Goal: Transaction & Acquisition: Purchase product/service

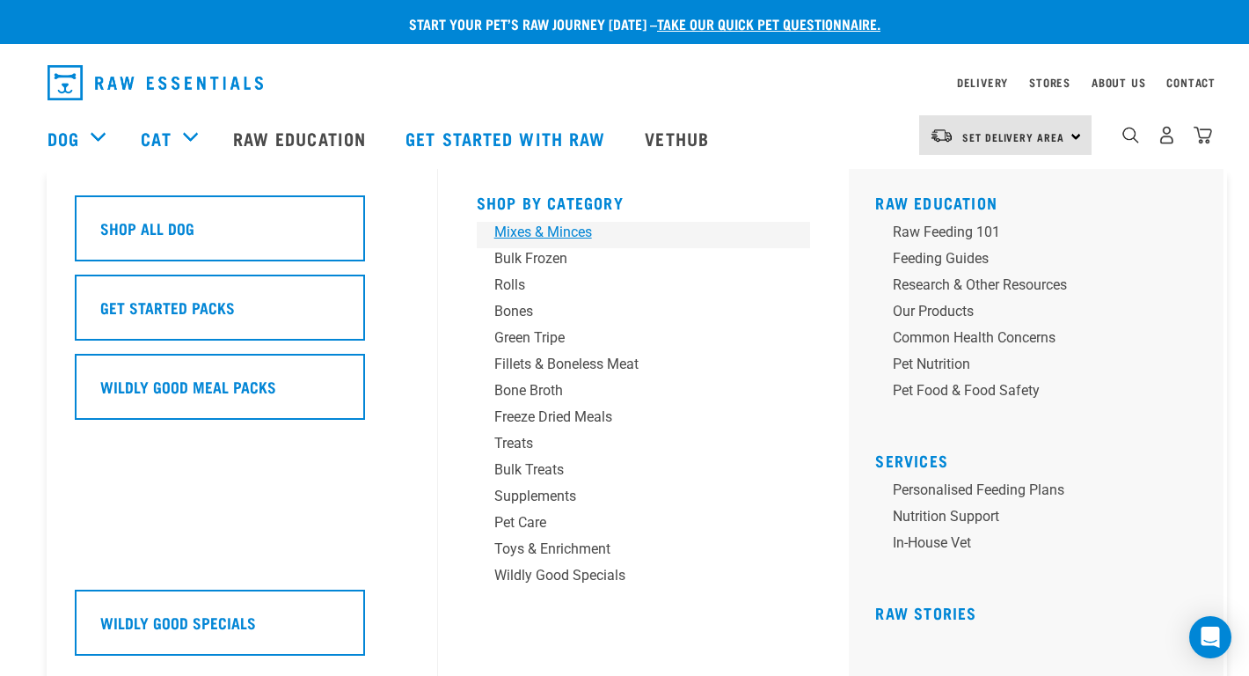
click at [544, 228] on div "Mixes & Minces" at bounding box center [631, 232] width 274 height 21
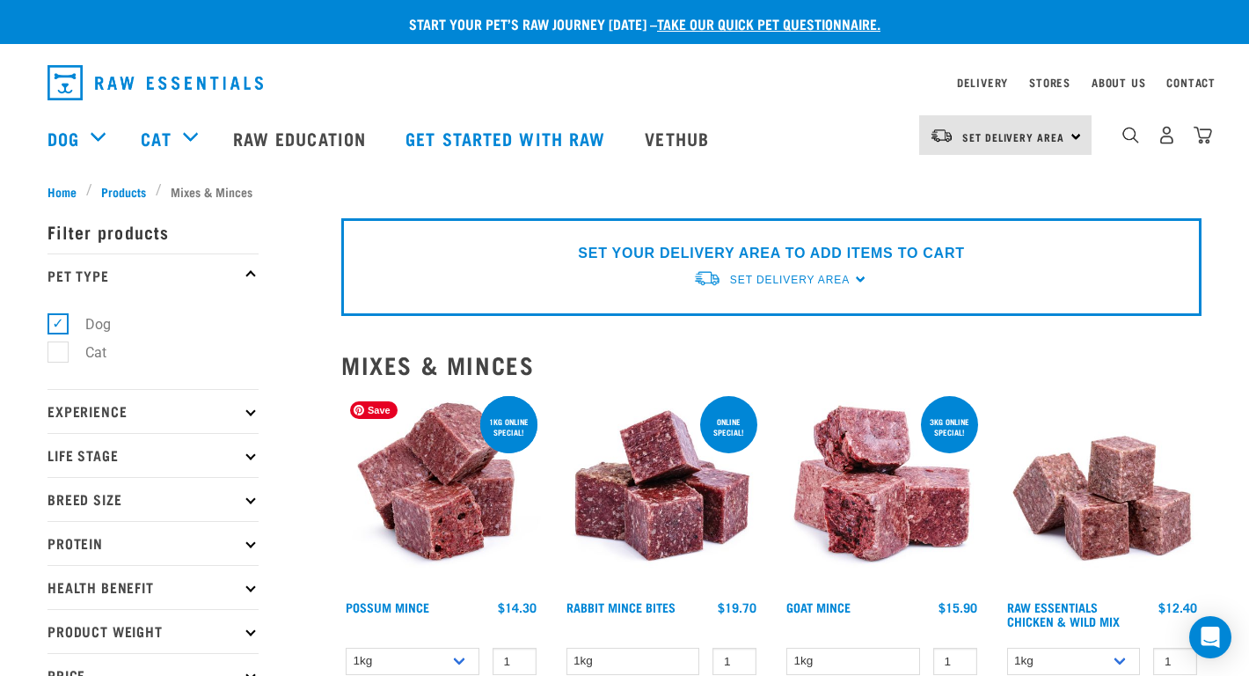
scroll to position [274, 0]
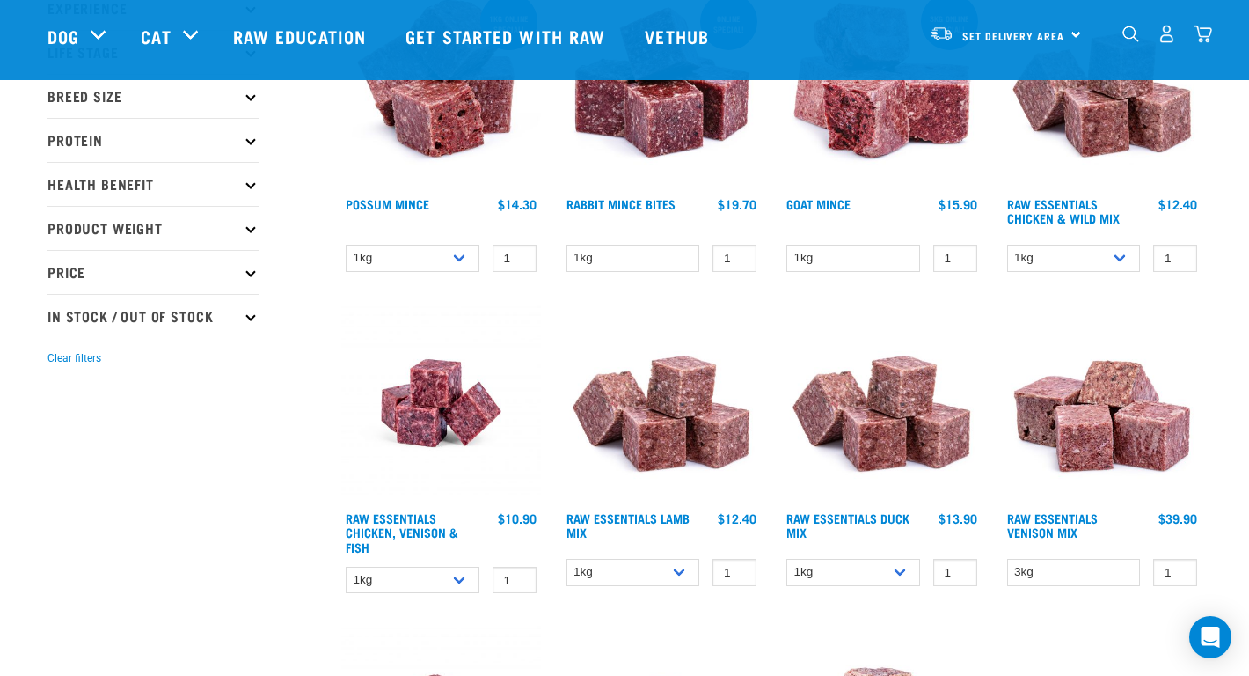
click at [1081, 243] on div "1kg 3kg Bulk (10kg) 1 0 100" at bounding box center [1103, 258] width 200 height 31
click at [1081, 261] on select "1kg 3kg Bulk (10kg)" at bounding box center [1074, 258] width 134 height 27
select select "709"
click at [1171, 257] on input "1" at bounding box center [1175, 258] width 44 height 27
type input "7"
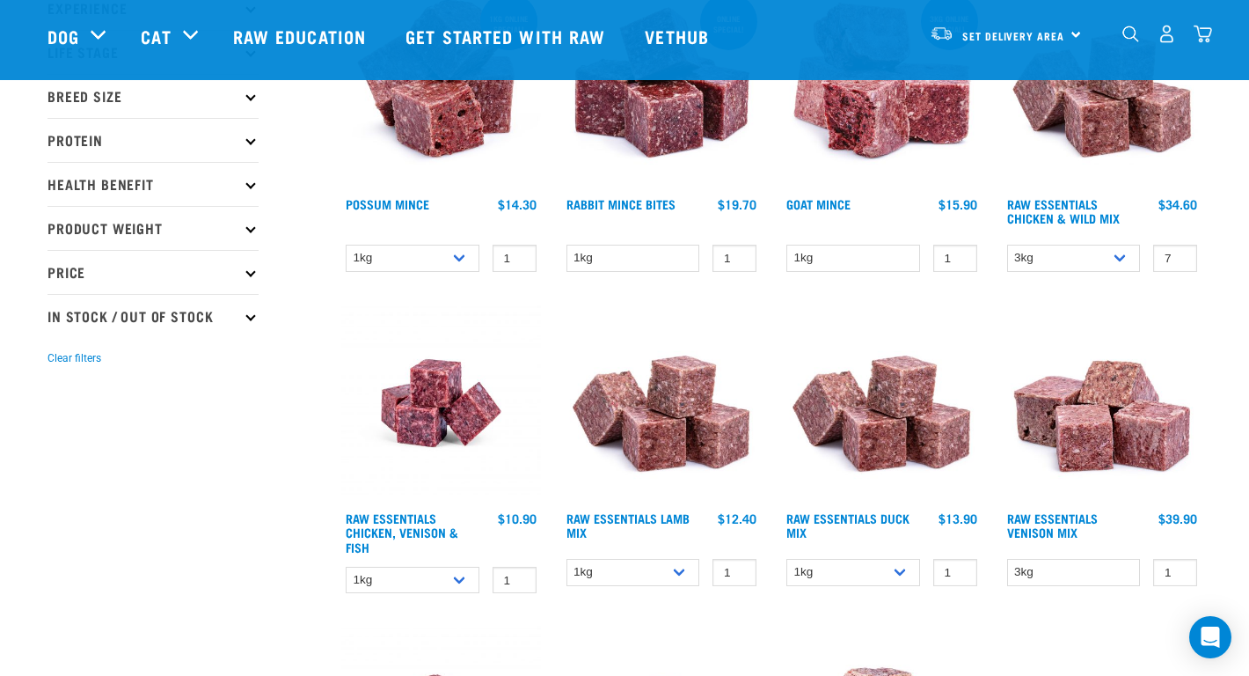
click at [1207, 293] on div "Raw Essentials Venison Mix 1" at bounding box center [1102, 454] width 221 height 322
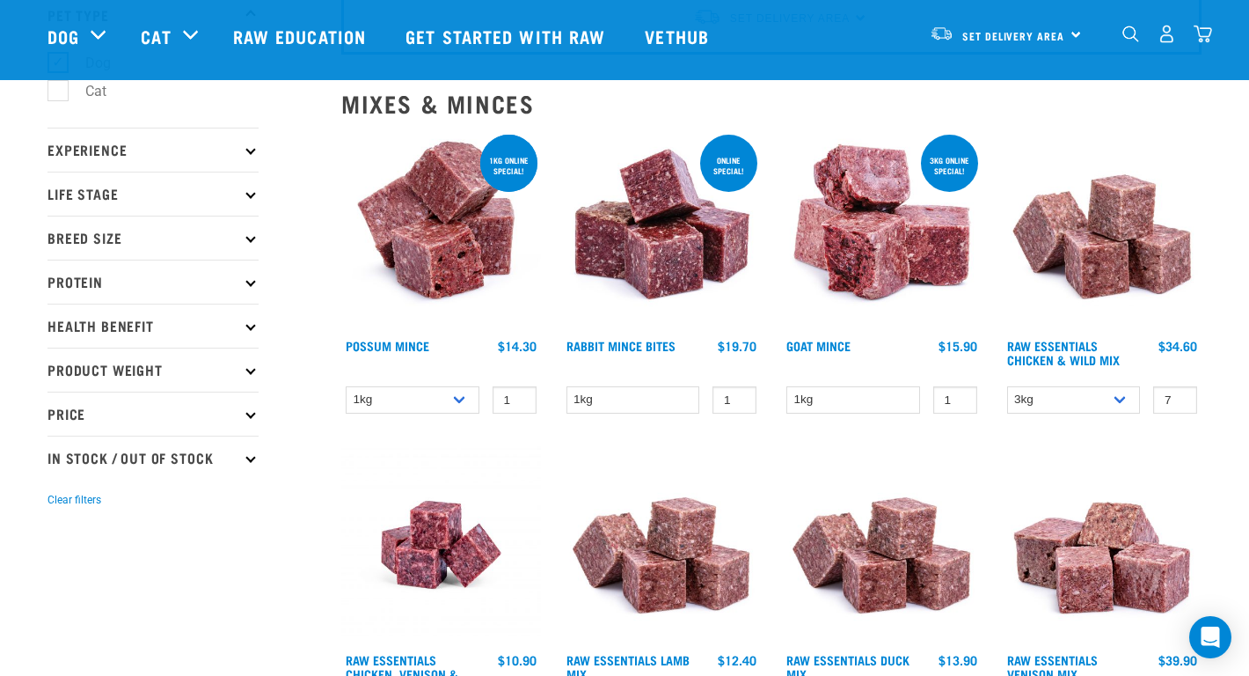
scroll to position [126, 0]
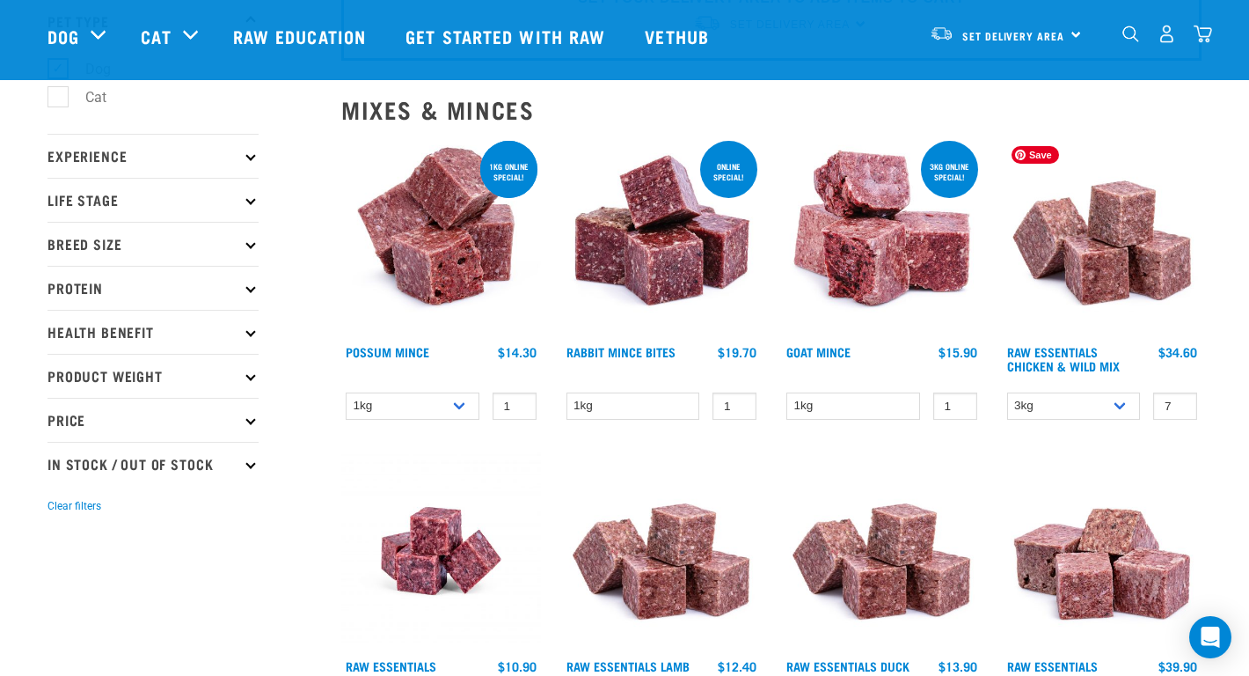
click at [1108, 256] on img at bounding box center [1103, 237] width 200 height 200
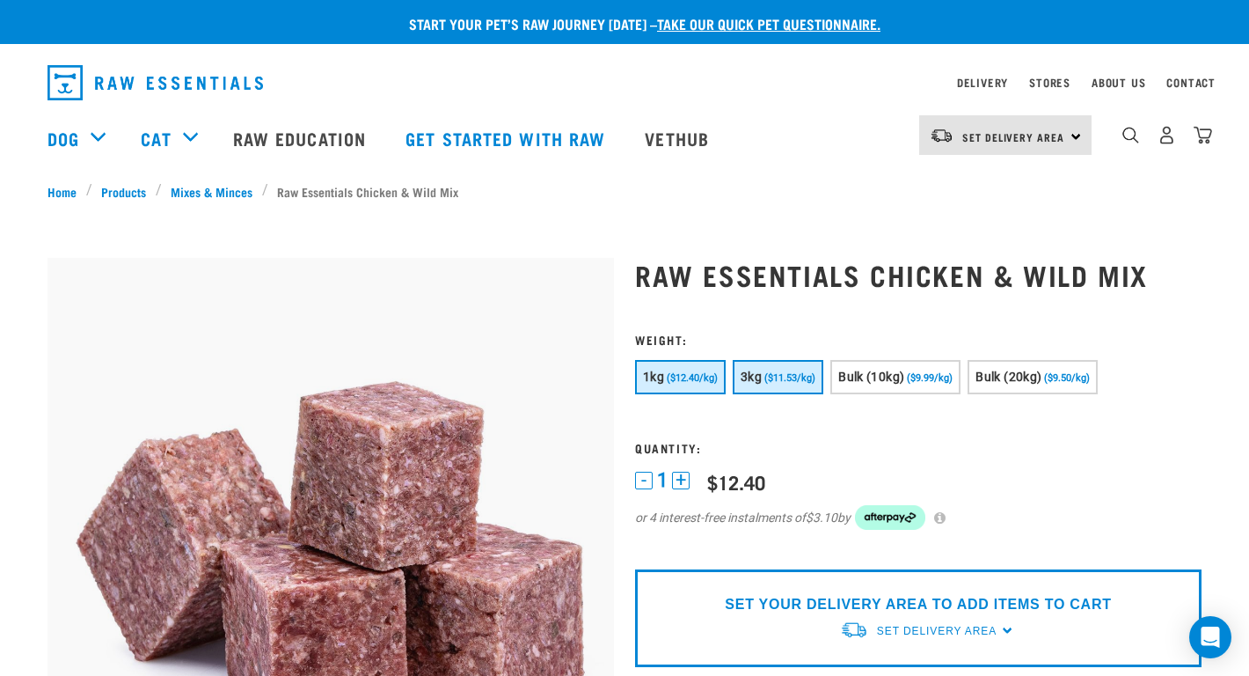
click at [798, 383] on span "($11.53/kg)" at bounding box center [789, 377] width 51 height 11
click at [678, 481] on button "+" at bounding box center [681, 481] width 18 height 18
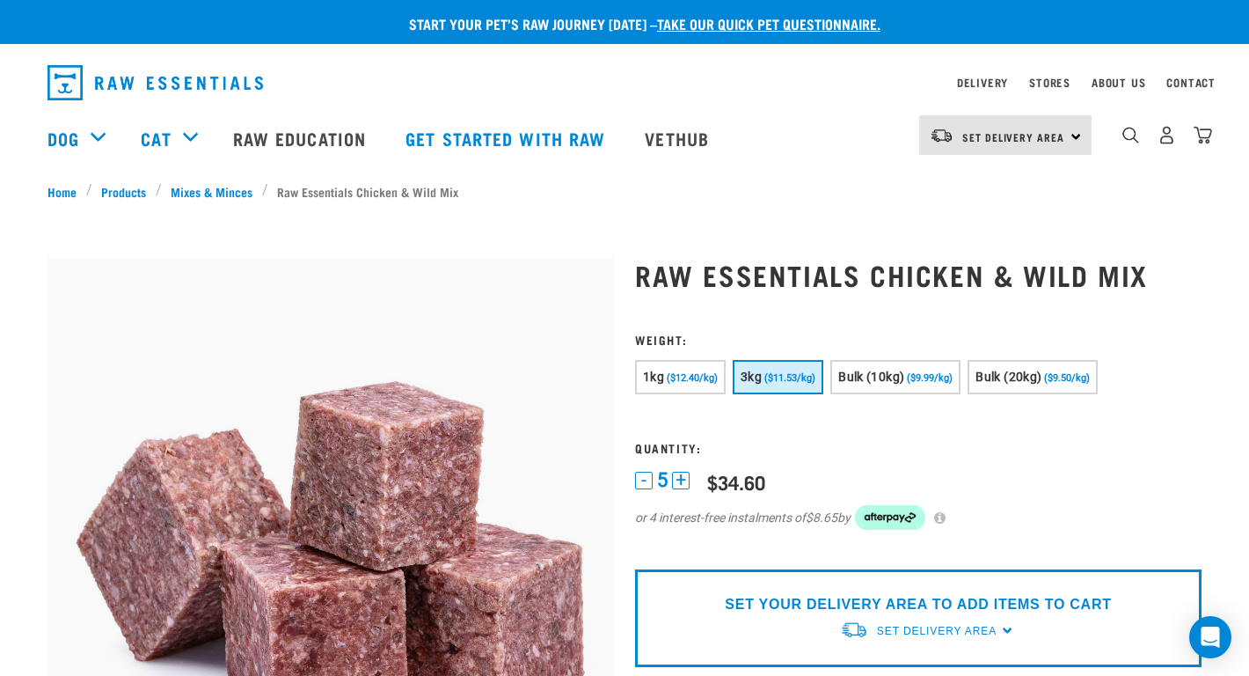
click at [678, 481] on button "+" at bounding box center [681, 481] width 18 height 18
click at [644, 477] on button "-" at bounding box center [644, 481] width 18 height 18
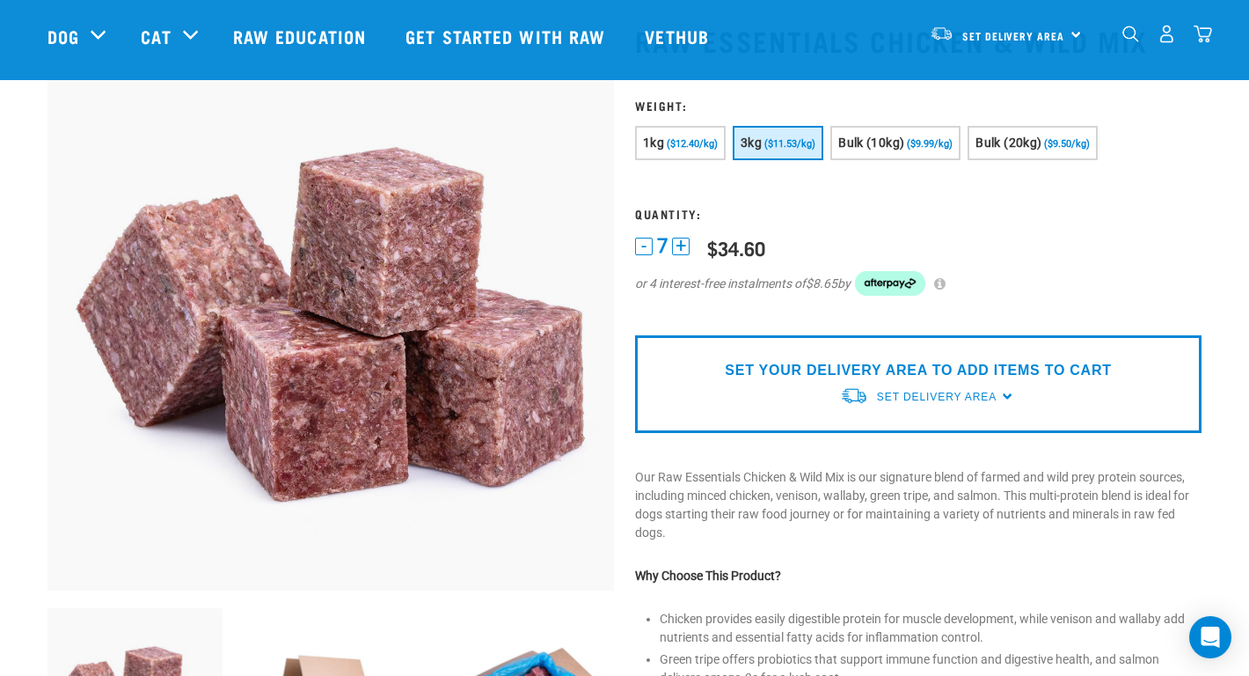
scroll to position [123, 0]
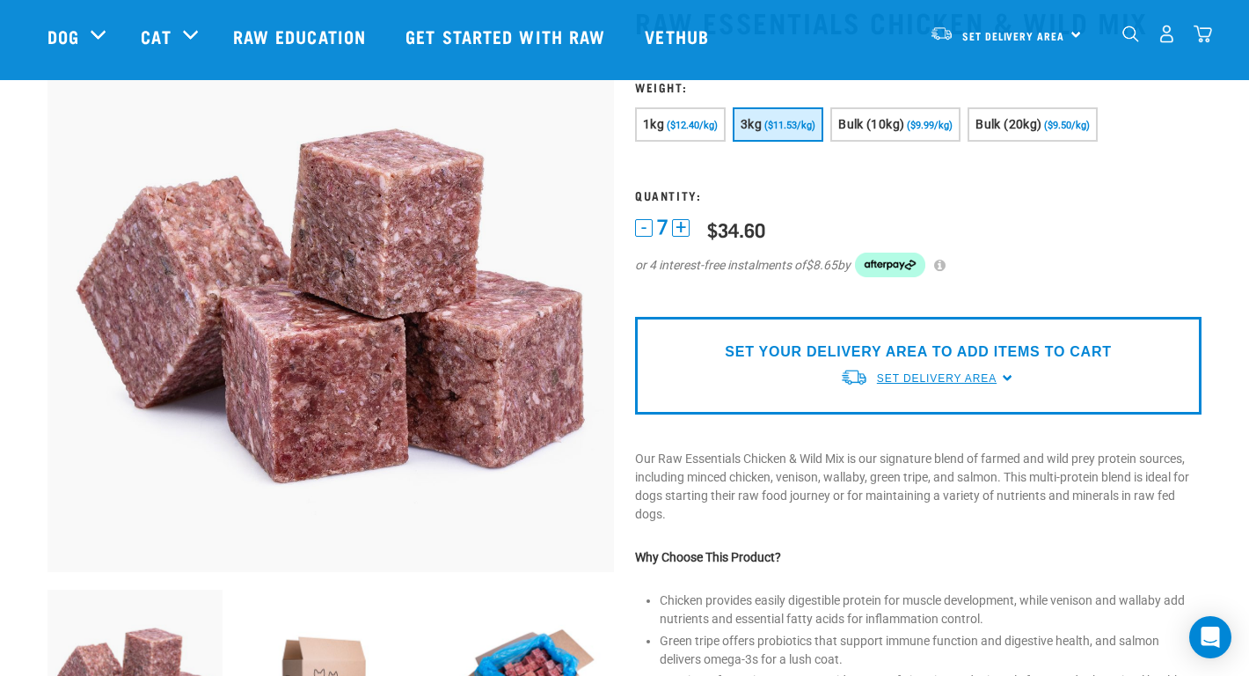
click at [924, 372] on span "Set Delivery Area" at bounding box center [937, 378] width 120 height 12
click at [881, 449] on link "[GEOGRAPHIC_DATA]" at bounding box center [927, 448] width 175 height 29
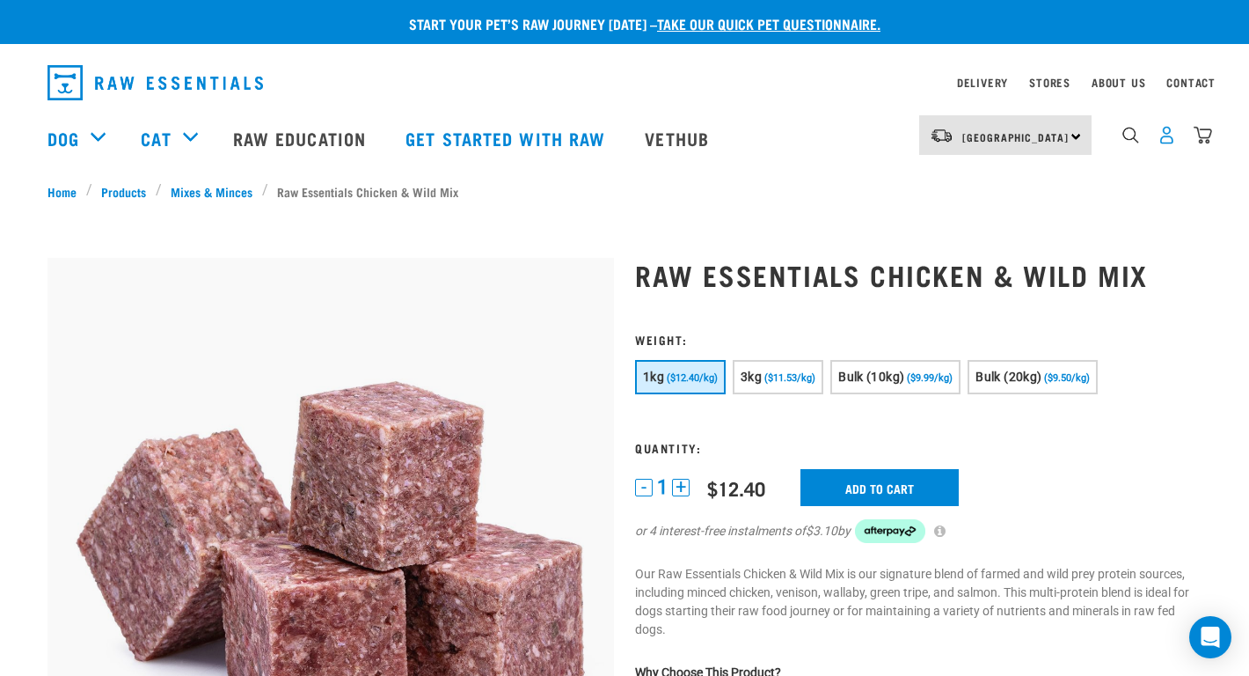
click at [1162, 143] on img "dropdown navigation" at bounding box center [1167, 135] width 18 height 18
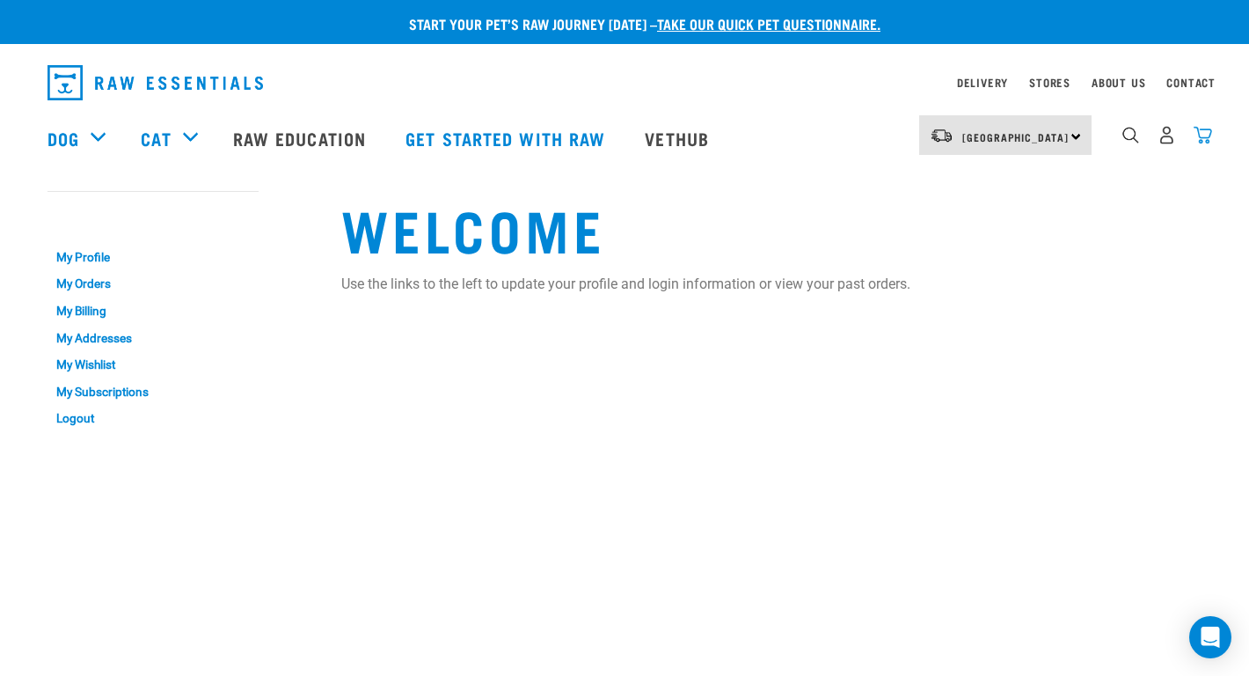
click at [1199, 135] on img "dropdown navigation" at bounding box center [1203, 135] width 18 height 18
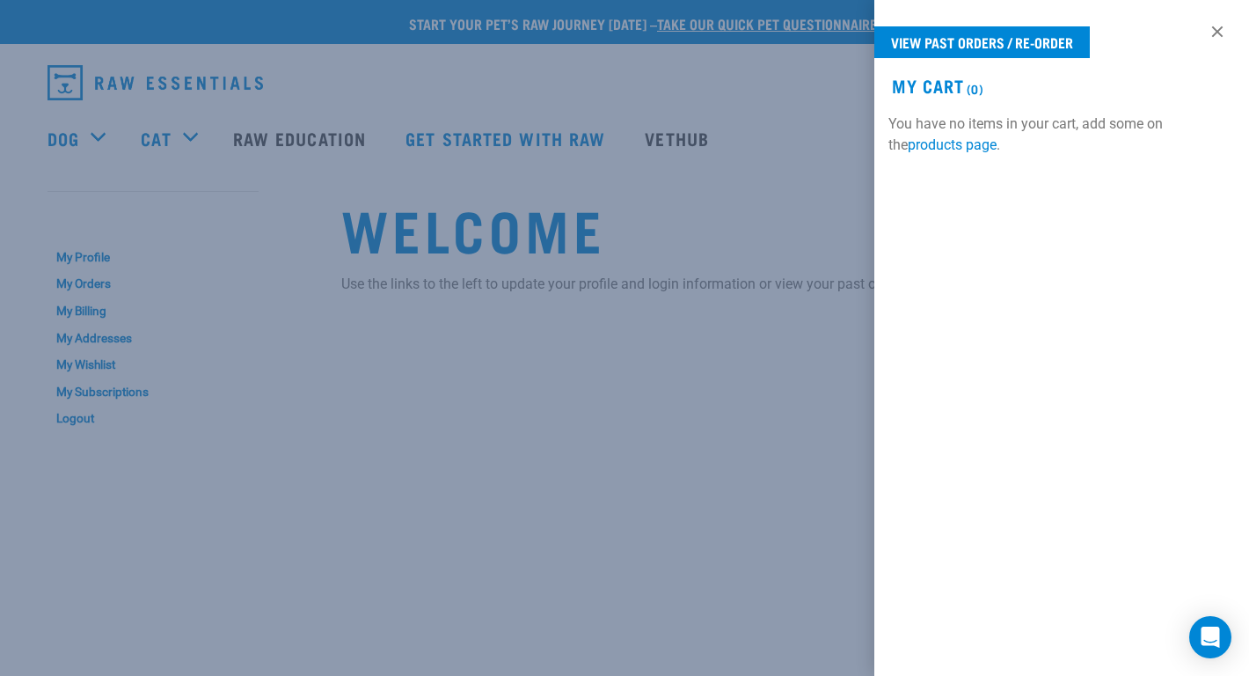
click at [100, 157] on div at bounding box center [624, 338] width 1249 height 676
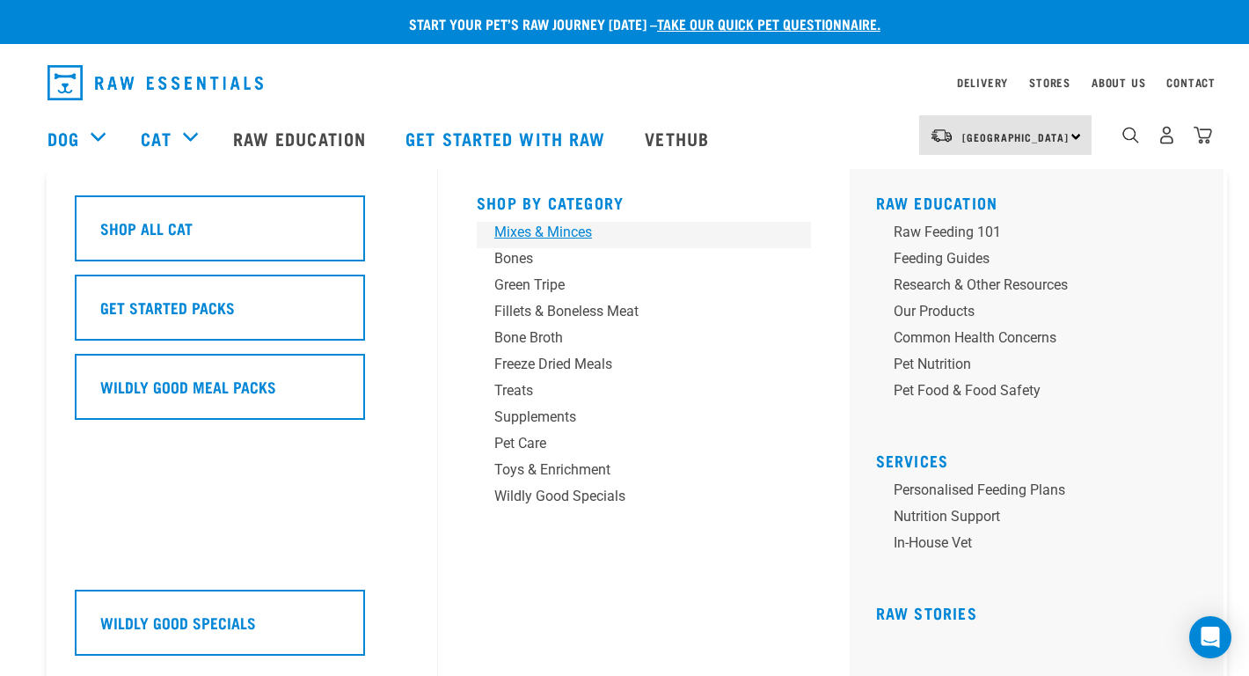
click at [531, 227] on div "Mixes & Minces" at bounding box center [631, 232] width 274 height 21
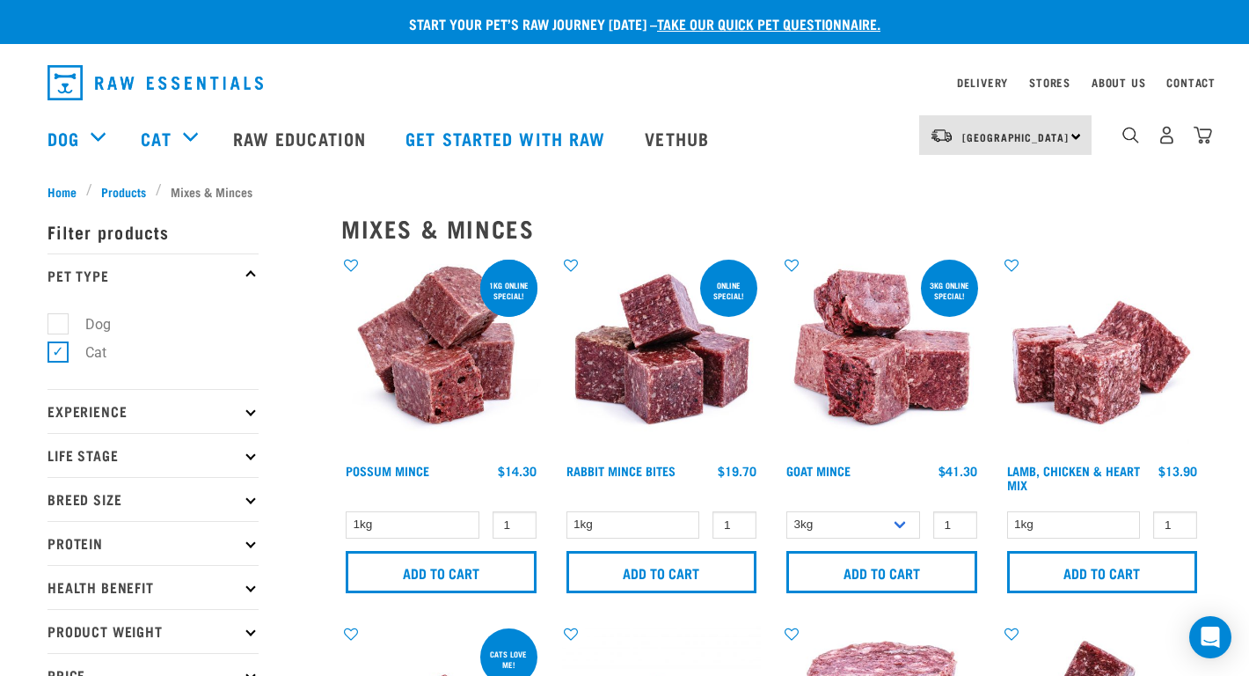
click at [57, 318] on label "Dog" at bounding box center [87, 324] width 61 height 22
click at [52, 318] on input "Dog" at bounding box center [53, 320] width 11 height 11
checkbox input "true"
click at [57, 356] on label "Cat" at bounding box center [85, 352] width 56 height 22
click at [55, 355] on input "Cat" at bounding box center [53, 349] width 11 height 11
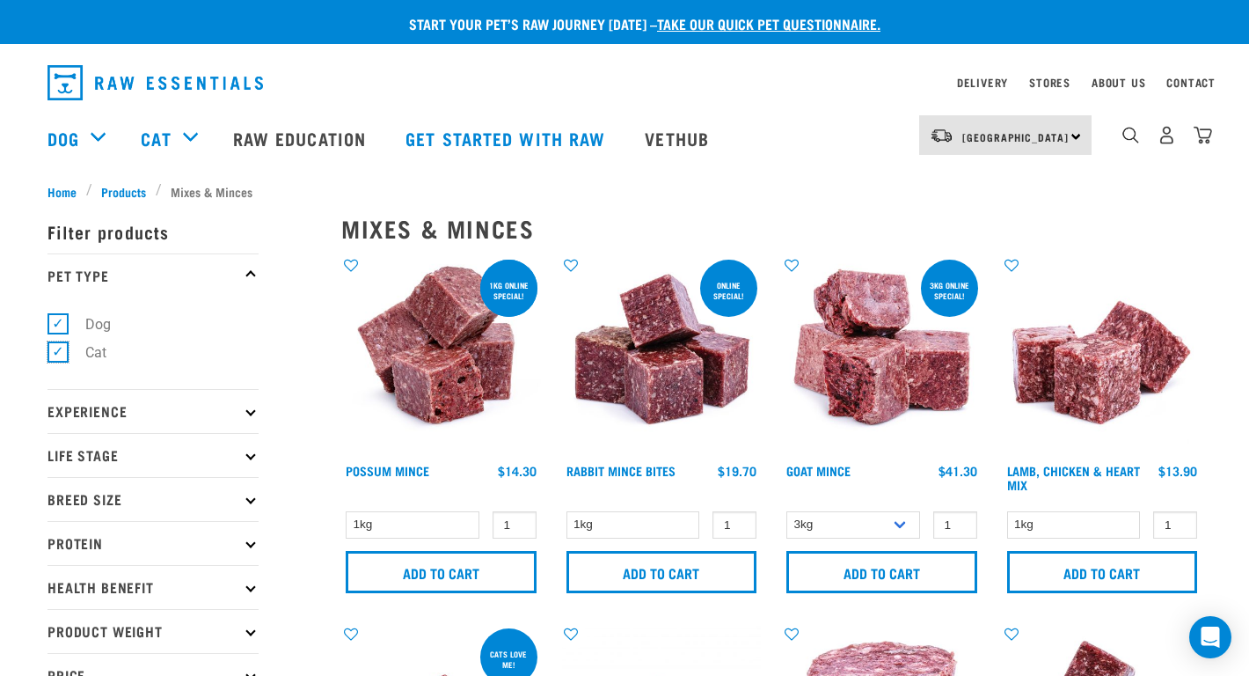
checkbox input "false"
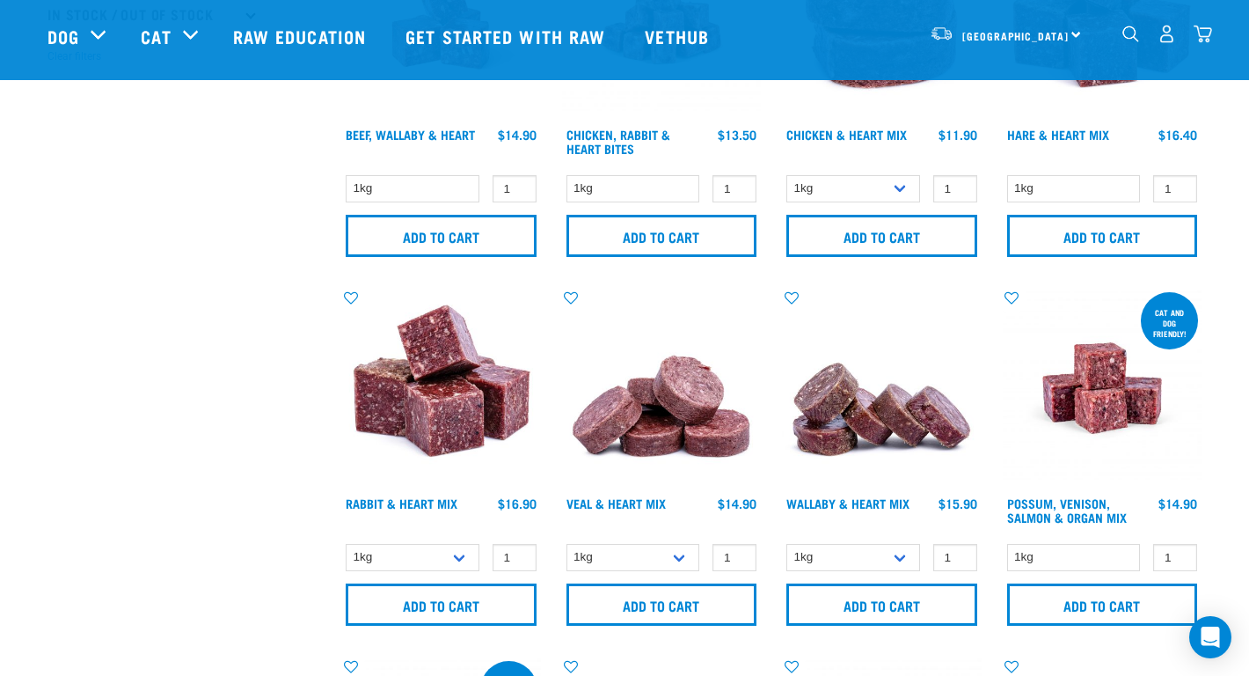
scroll to position [918, 0]
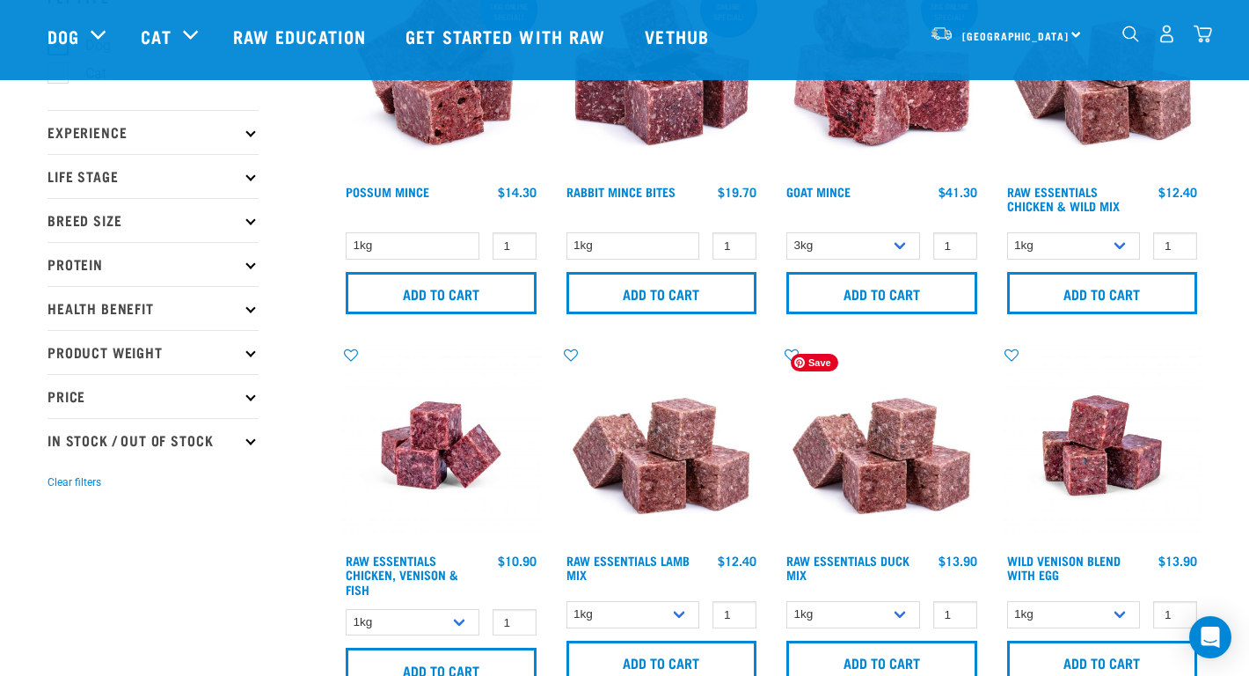
scroll to position [121, 0]
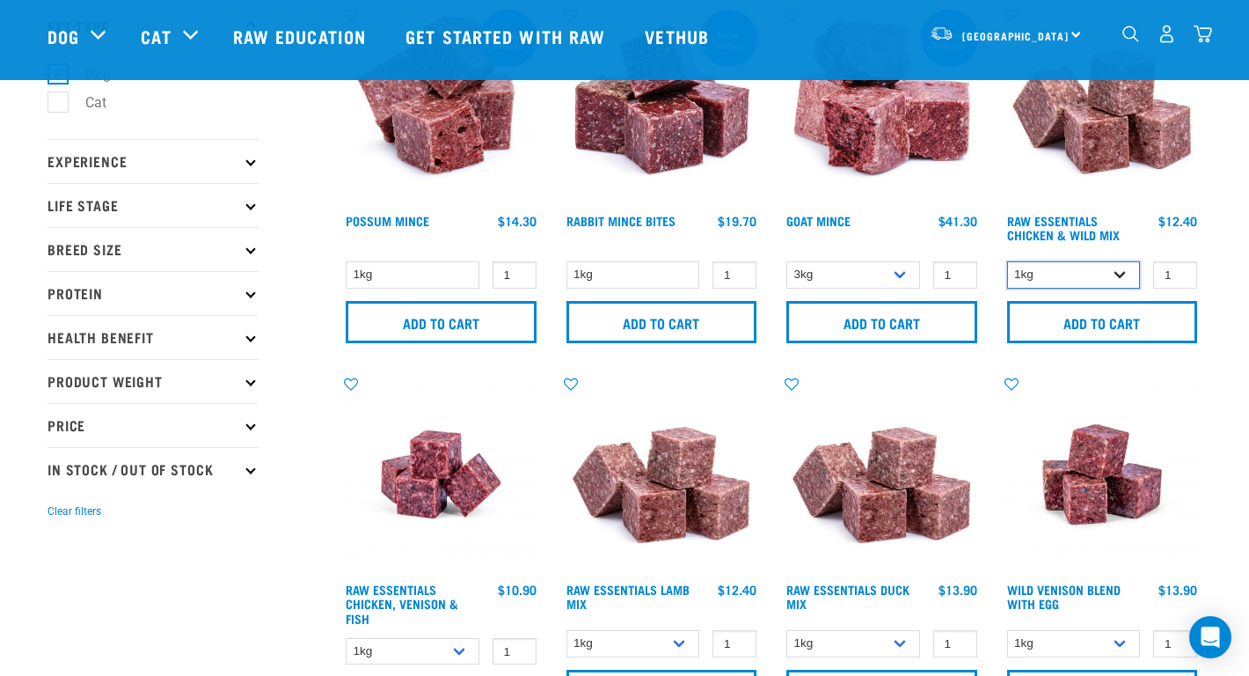
click at [1108, 274] on select "1kg 3kg Bulk (10kg)" at bounding box center [1074, 274] width 134 height 27
select select "709"
click at [1181, 270] on input "2" at bounding box center [1175, 274] width 44 height 27
click at [1181, 270] on input "3" at bounding box center [1175, 274] width 44 height 27
click at [1181, 270] on input "4" at bounding box center [1175, 274] width 44 height 27
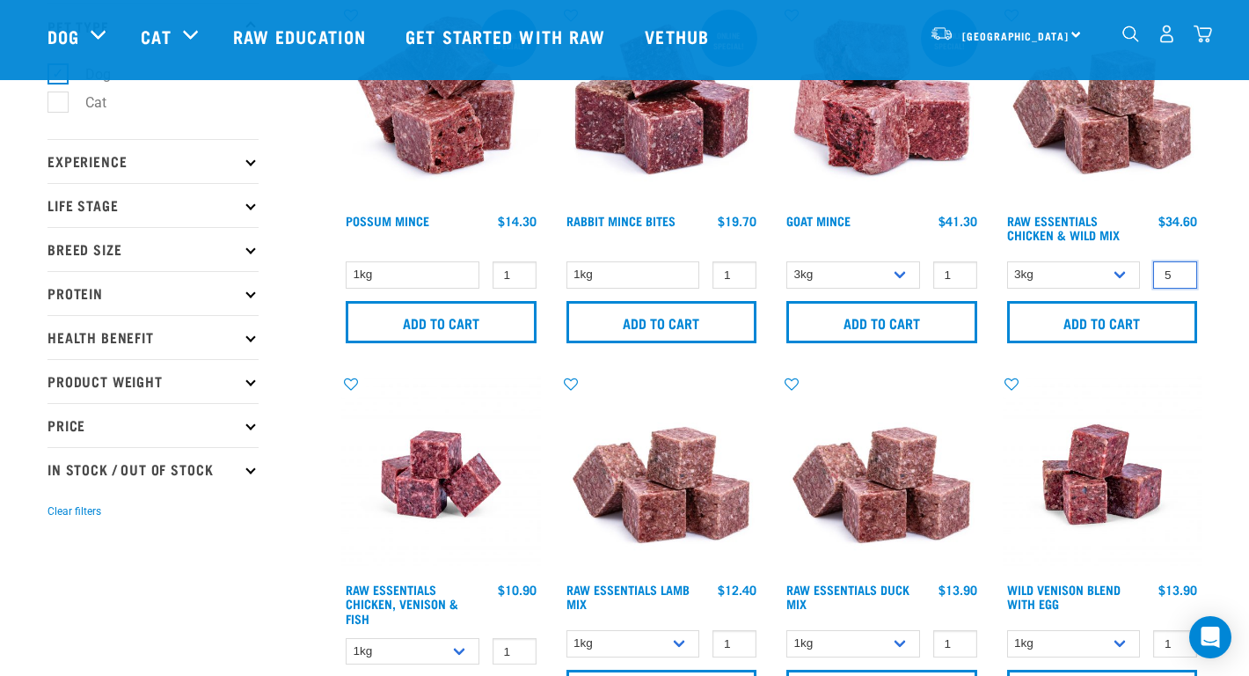
click at [1181, 270] on input "5" at bounding box center [1175, 274] width 44 height 27
click at [1181, 270] on input "6" at bounding box center [1175, 274] width 44 height 27
type input "7"
click at [1181, 270] on input "7" at bounding box center [1175, 274] width 44 height 27
click at [1104, 315] on input "Add to cart" at bounding box center [1102, 322] width 191 height 42
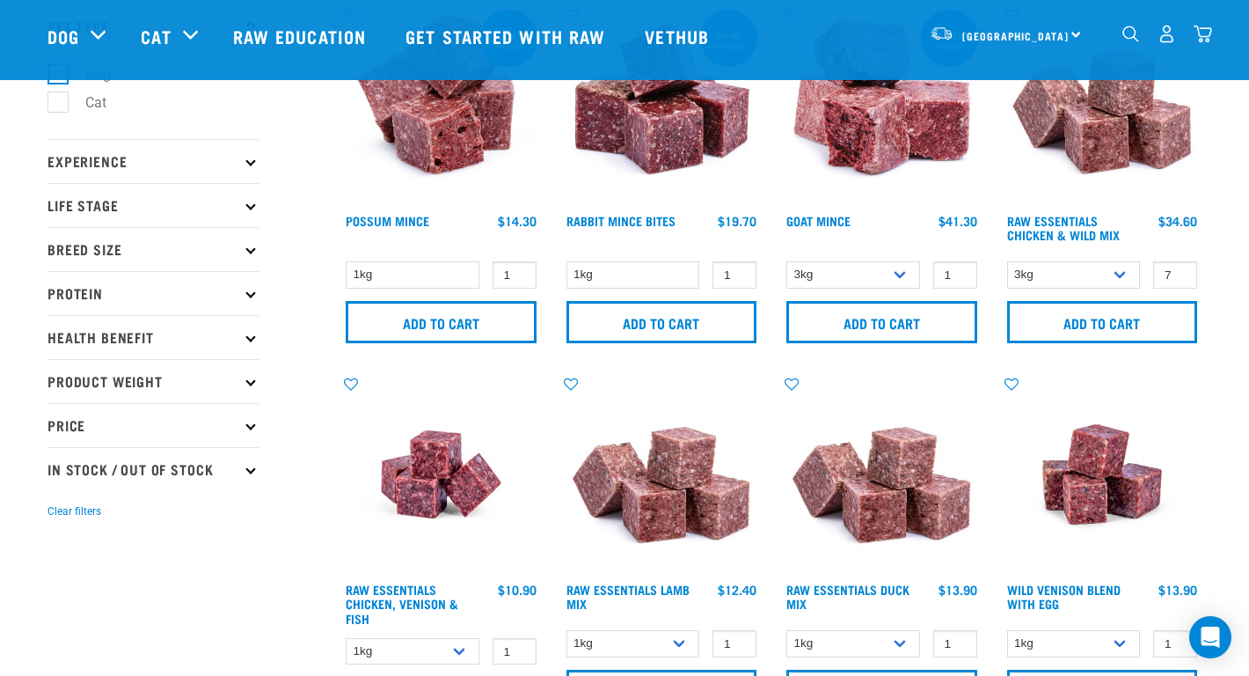
click at [1151, 244] on div "Raw Essentials Chicken & Wild Mix $12.40" at bounding box center [1103, 231] width 200 height 39
click at [1089, 139] on img at bounding box center [1103, 106] width 200 height 200
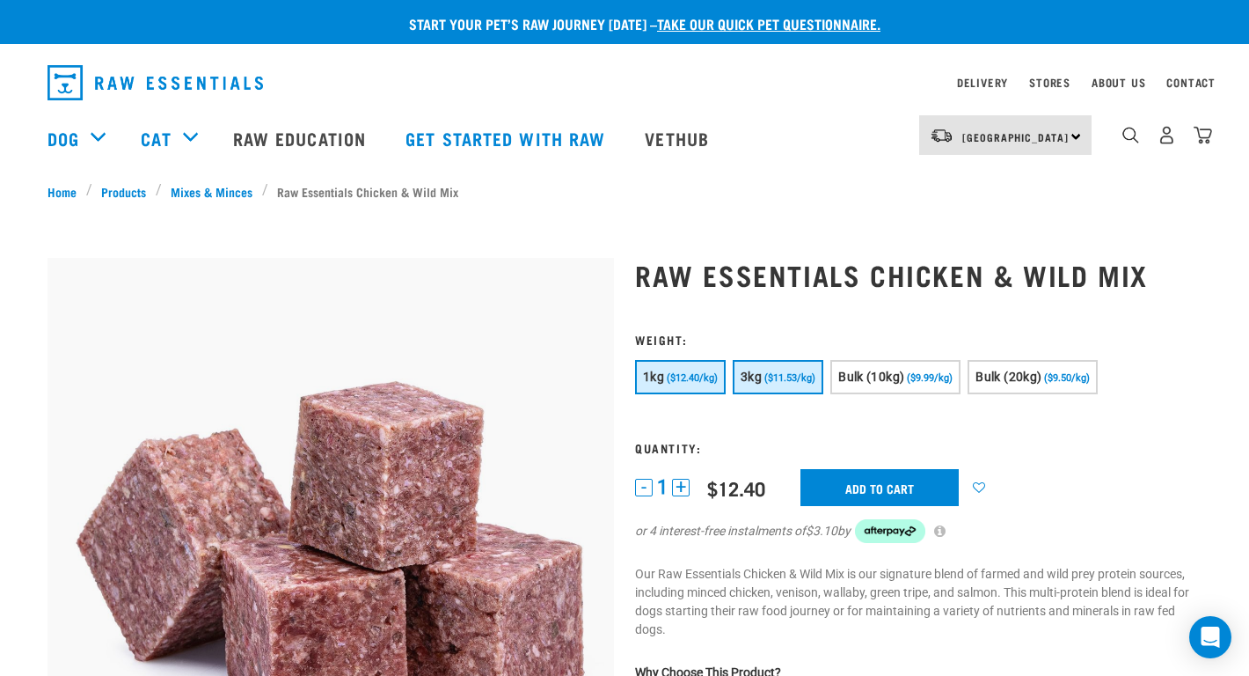
click at [767, 378] on span "($11.53/kg)" at bounding box center [789, 377] width 51 height 11
click at [678, 486] on button "+" at bounding box center [681, 488] width 18 height 18
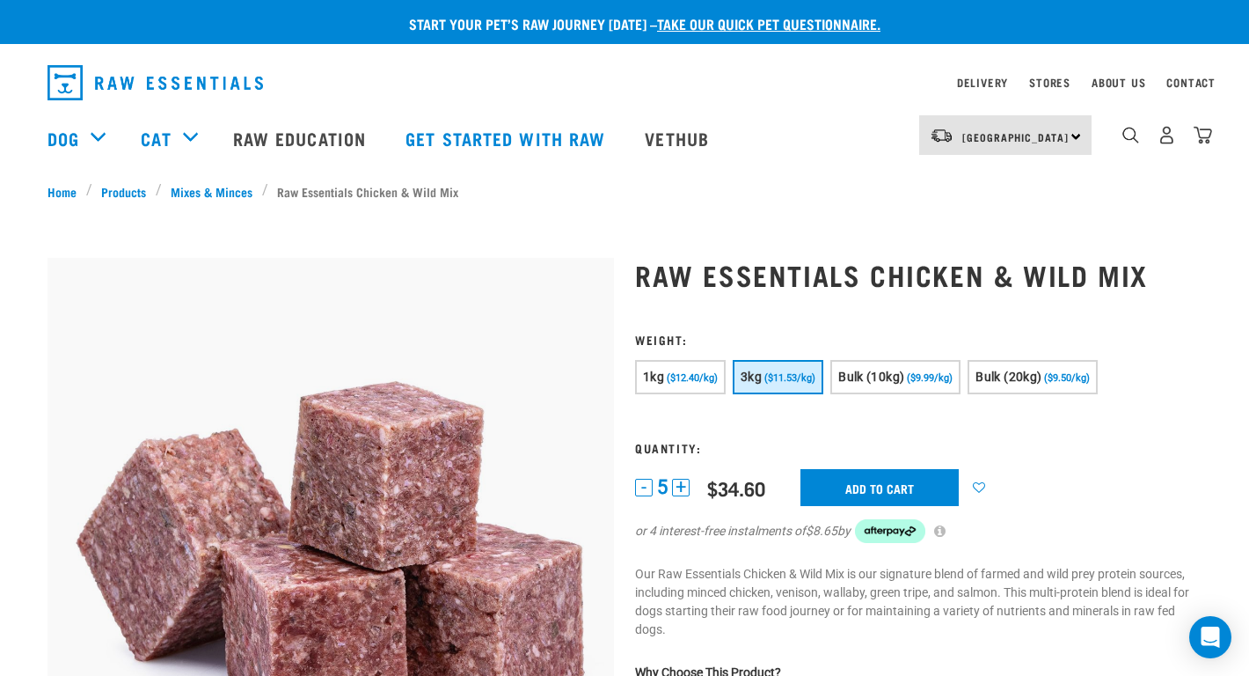
click at [678, 486] on button "+" at bounding box center [681, 488] width 18 height 18
click at [886, 476] on input "Add to cart" at bounding box center [880, 487] width 158 height 37
click at [0, 458] on article "There are 1 items left in stock of Raw Essentials Chicken & Wild Mix, please re…" at bounding box center [0, 338] width 0 height 676
click at [1207, 131] on img "dropdown navigation" at bounding box center [1203, 135] width 18 height 18
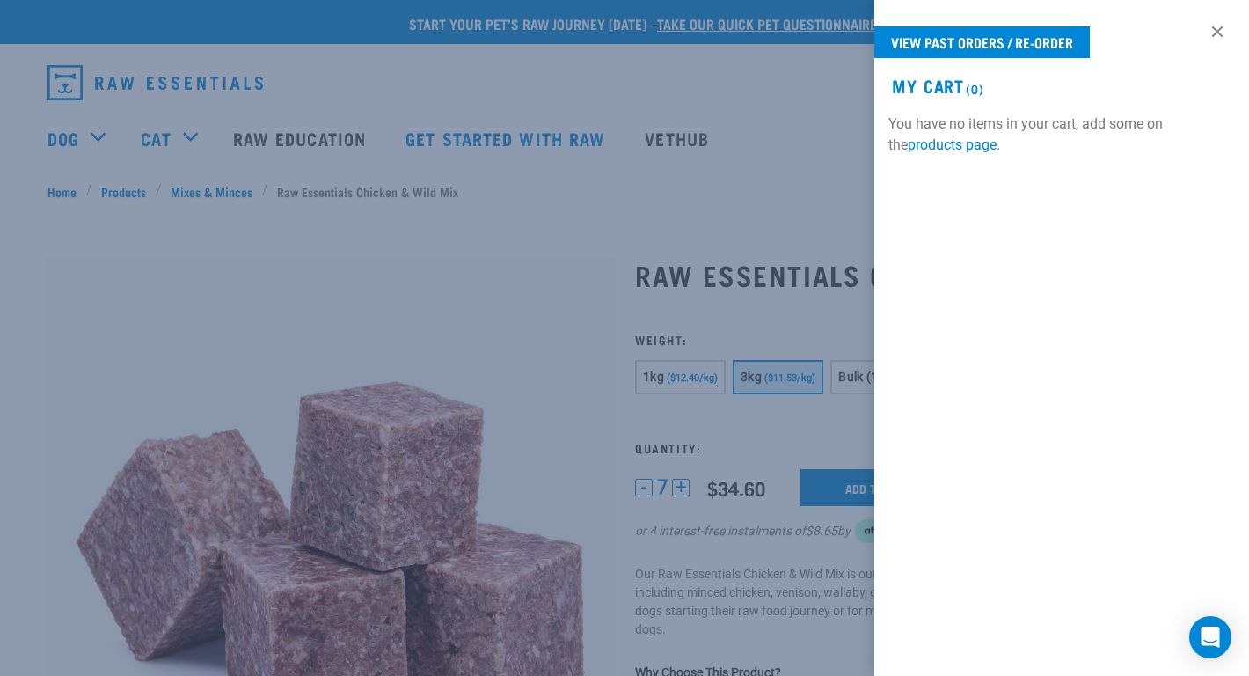
click at [788, 219] on div at bounding box center [624, 338] width 1249 height 676
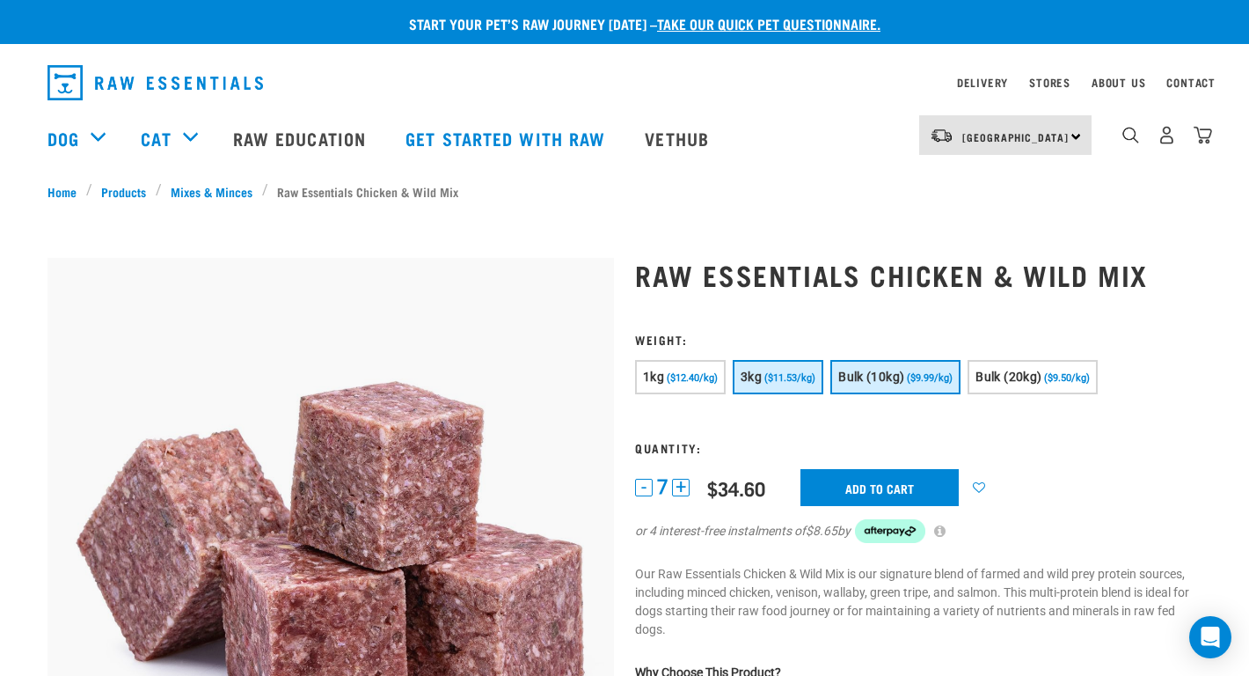
click at [888, 372] on span "Bulk (10kg)" at bounding box center [871, 376] width 66 height 14
click at [641, 485] on button "-" at bounding box center [644, 488] width 18 height 18
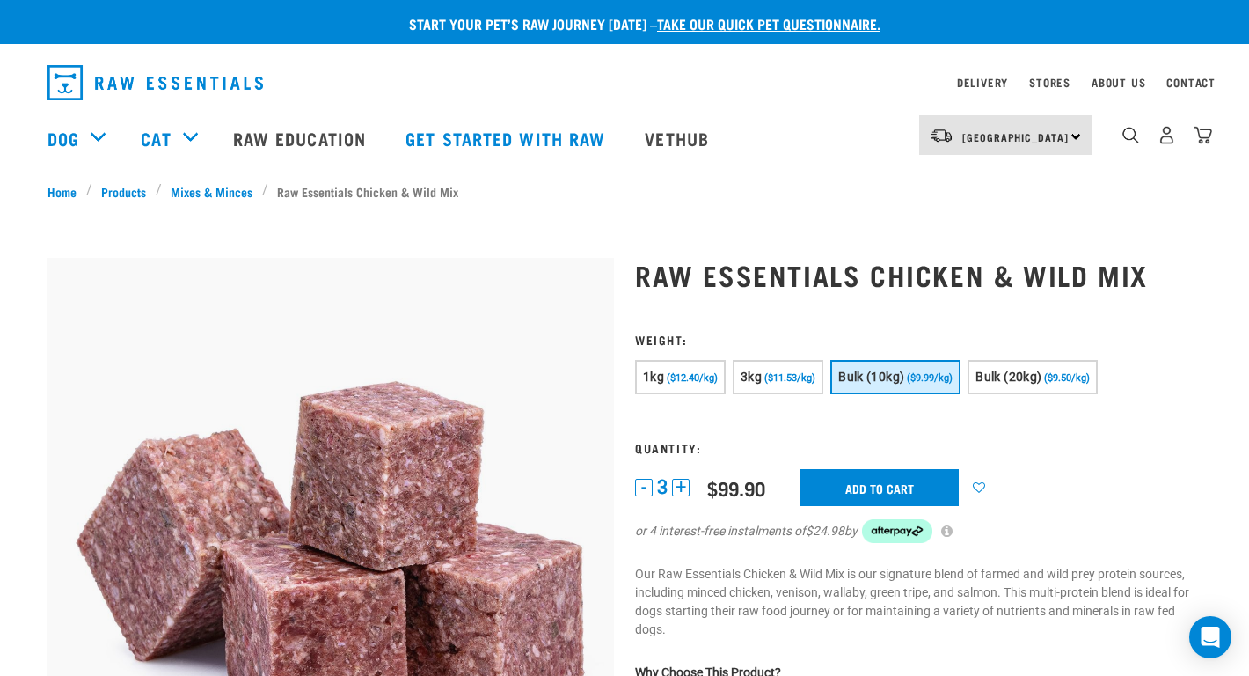
click at [641, 485] on button "-" at bounding box center [644, 488] width 18 height 18
click at [847, 479] on input "Add to cart" at bounding box center [880, 487] width 158 height 37
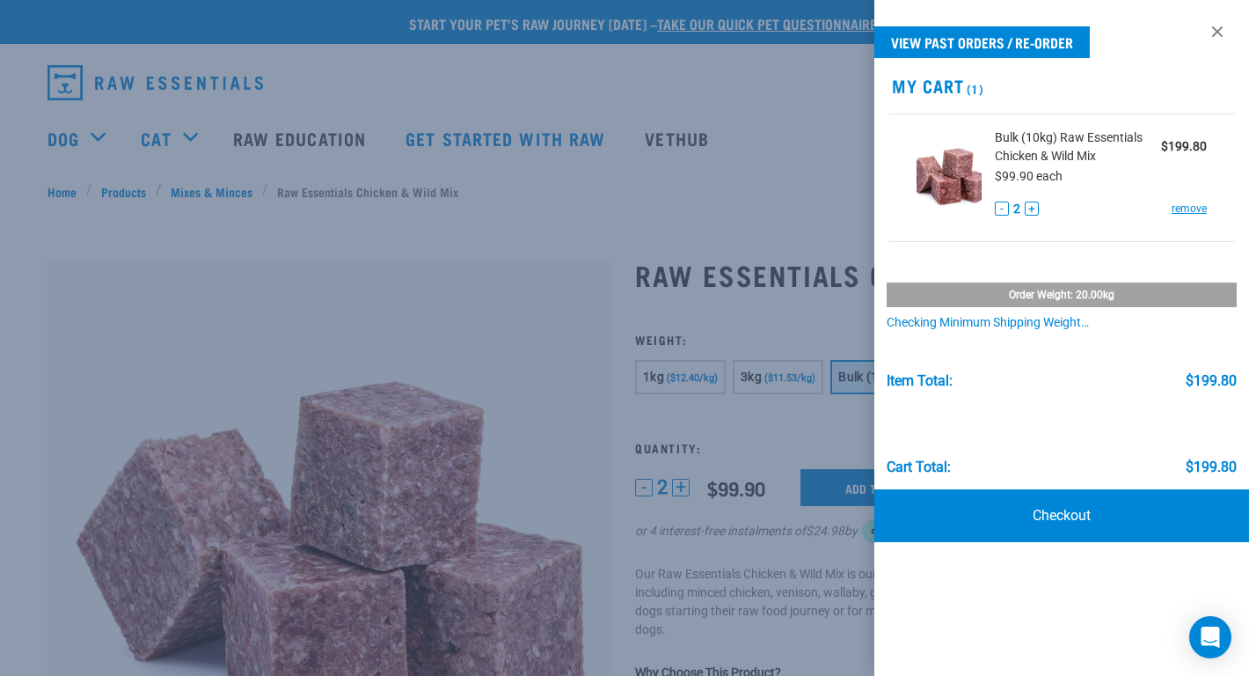
click at [426, 91] on div at bounding box center [624, 338] width 1249 height 676
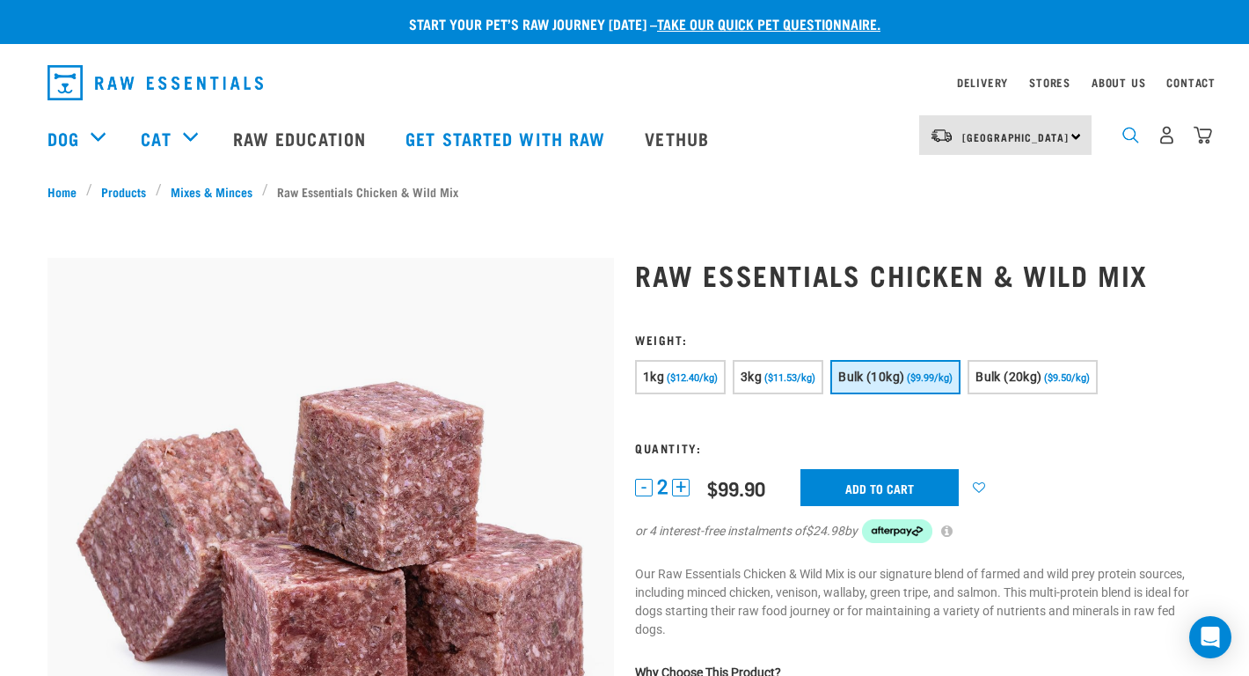
click at [1123, 143] on img "dropdown navigation" at bounding box center [1131, 135] width 17 height 17
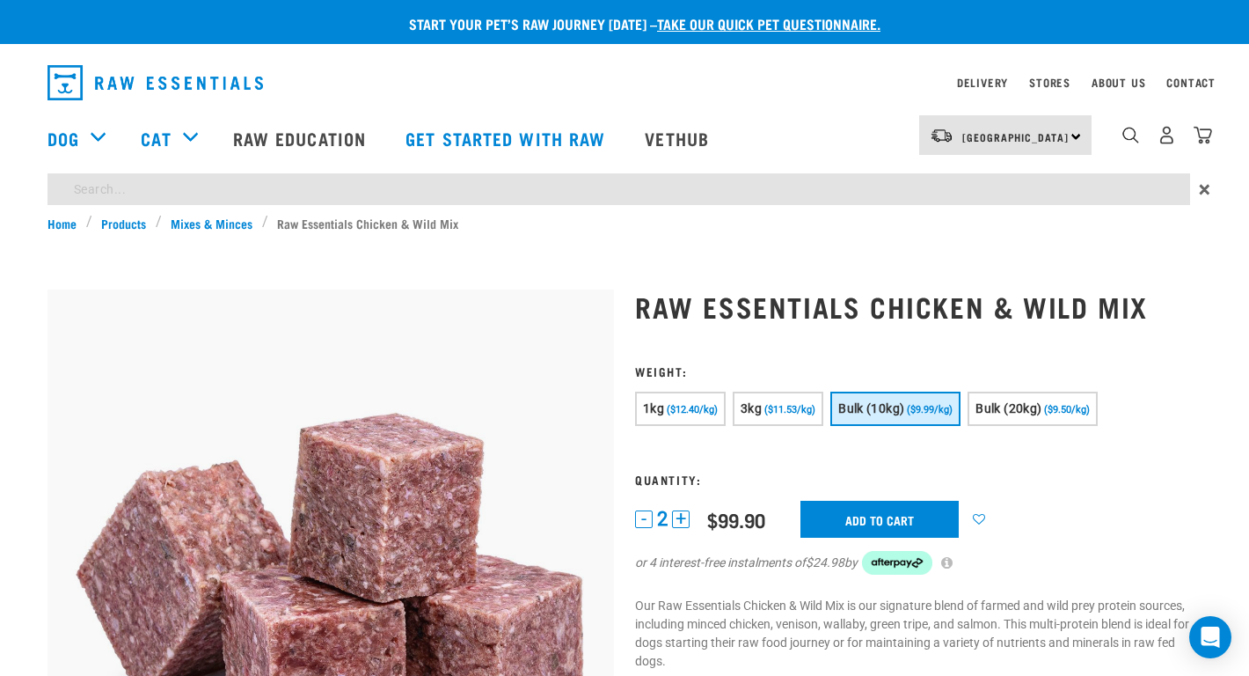
click at [99, 187] on input "search" at bounding box center [619, 189] width 1143 height 32
type input "venison"
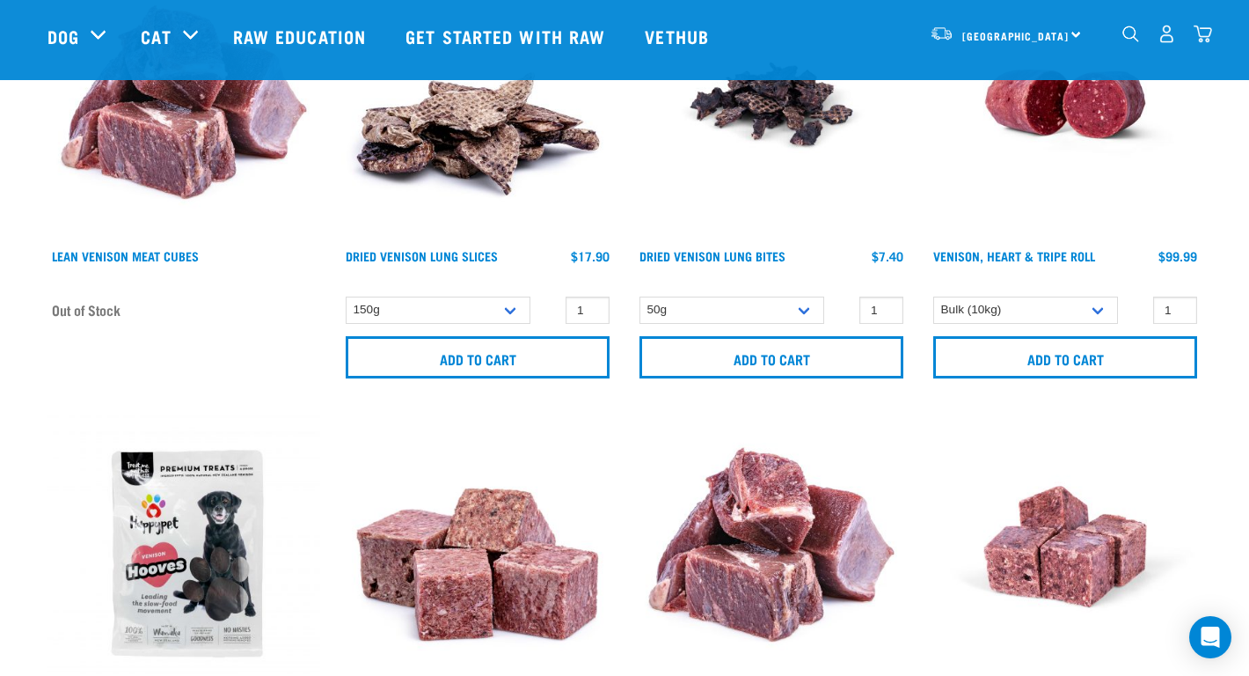
scroll to position [2071, 0]
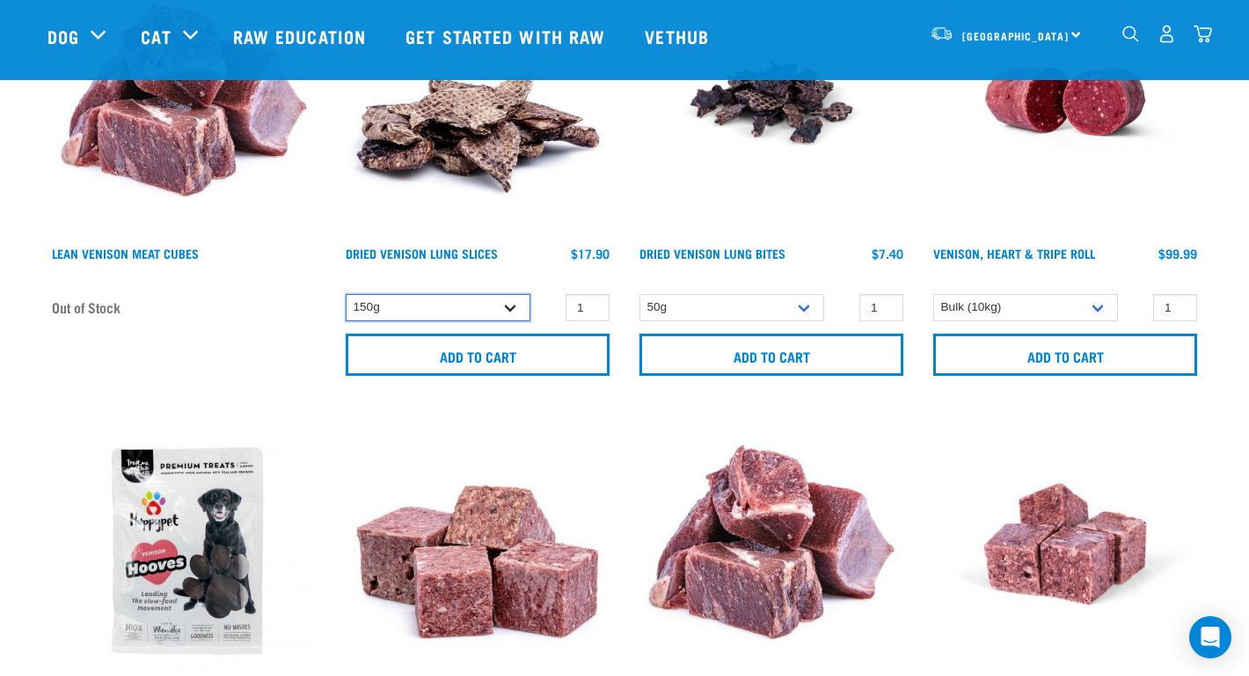
click at [493, 304] on select "150g" at bounding box center [438, 307] width 185 height 27
click at [591, 304] on input "2" at bounding box center [588, 307] width 44 height 27
type input "3"
click at [591, 304] on input "3" at bounding box center [588, 307] width 44 height 27
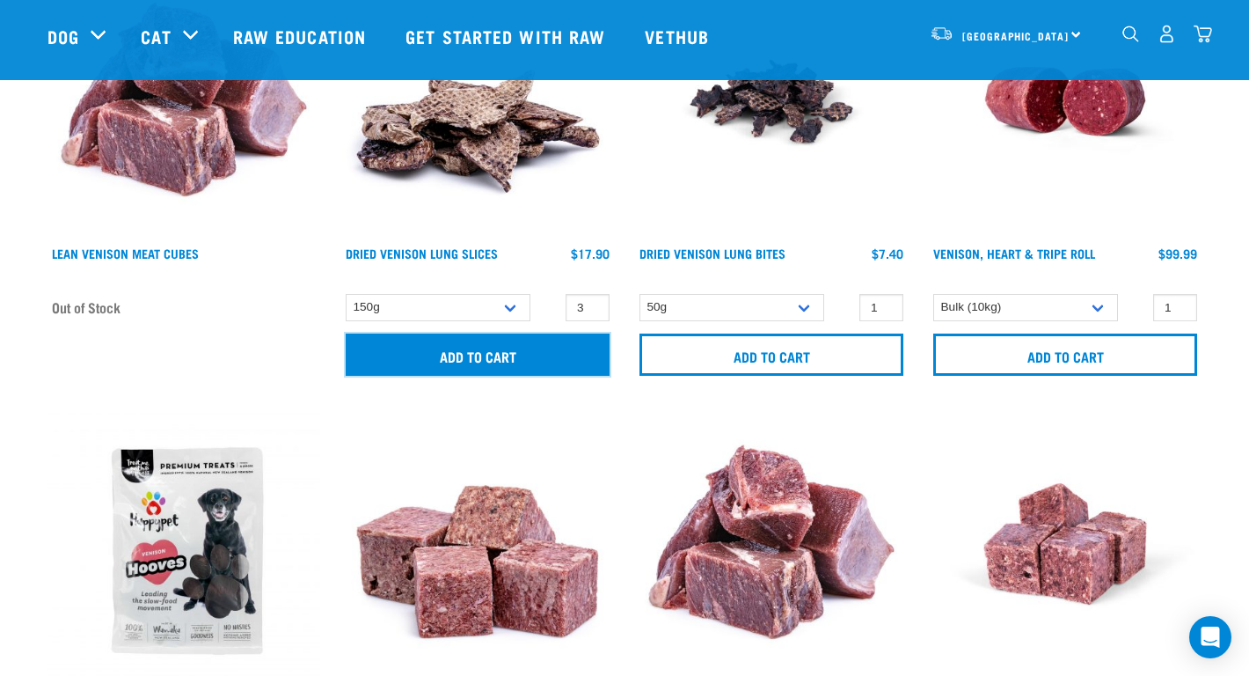
click at [524, 349] on input "Add to cart" at bounding box center [478, 354] width 264 height 42
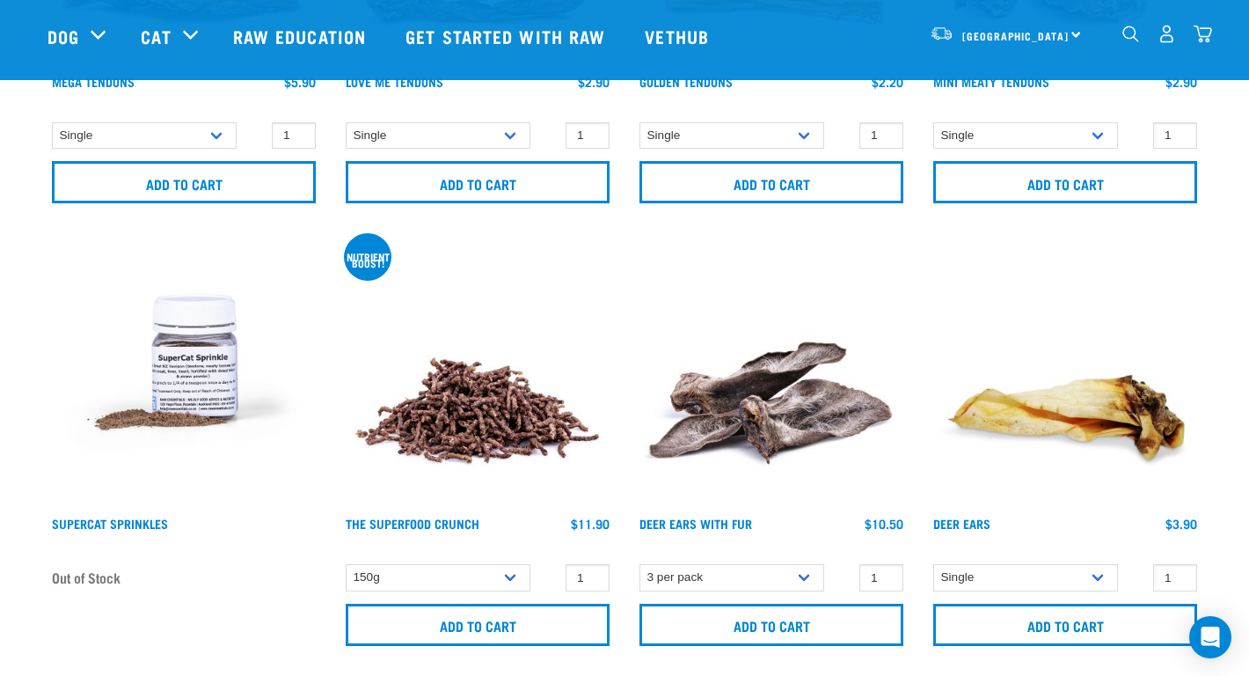
scroll to position [3515, 0]
click at [473, 571] on select "150g 300g" at bounding box center [438, 576] width 185 height 27
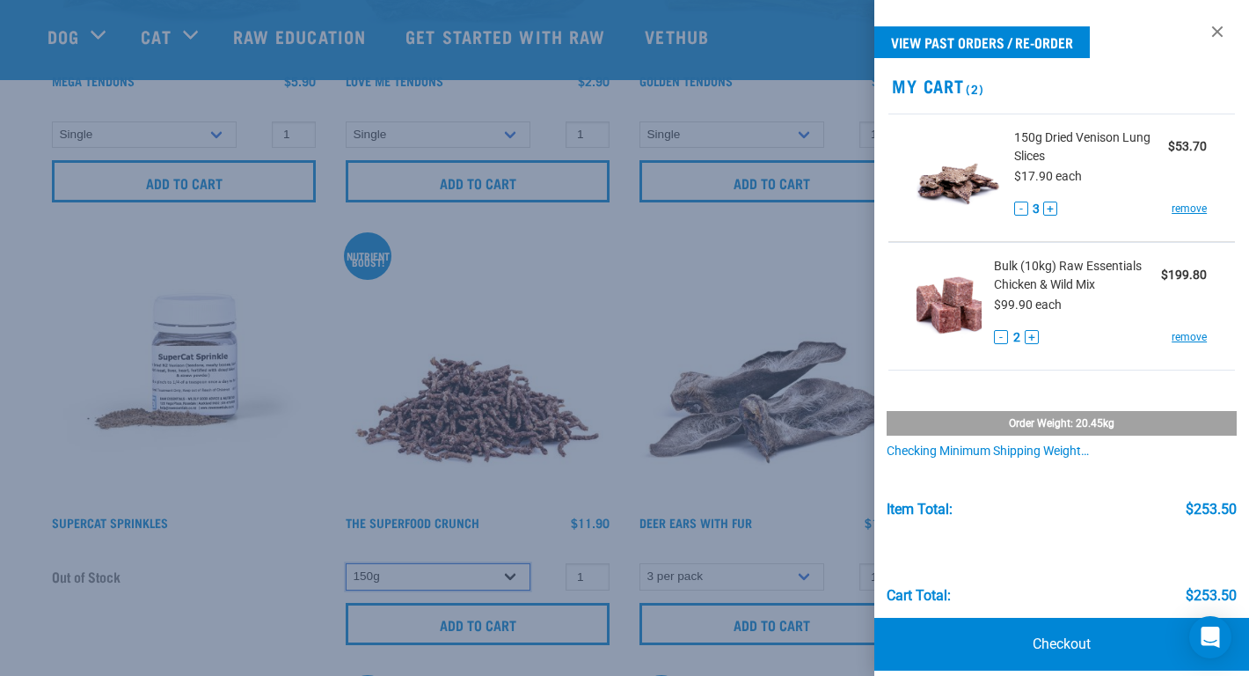
select select "31261"
click at [496, 517] on div at bounding box center [624, 338] width 1249 height 676
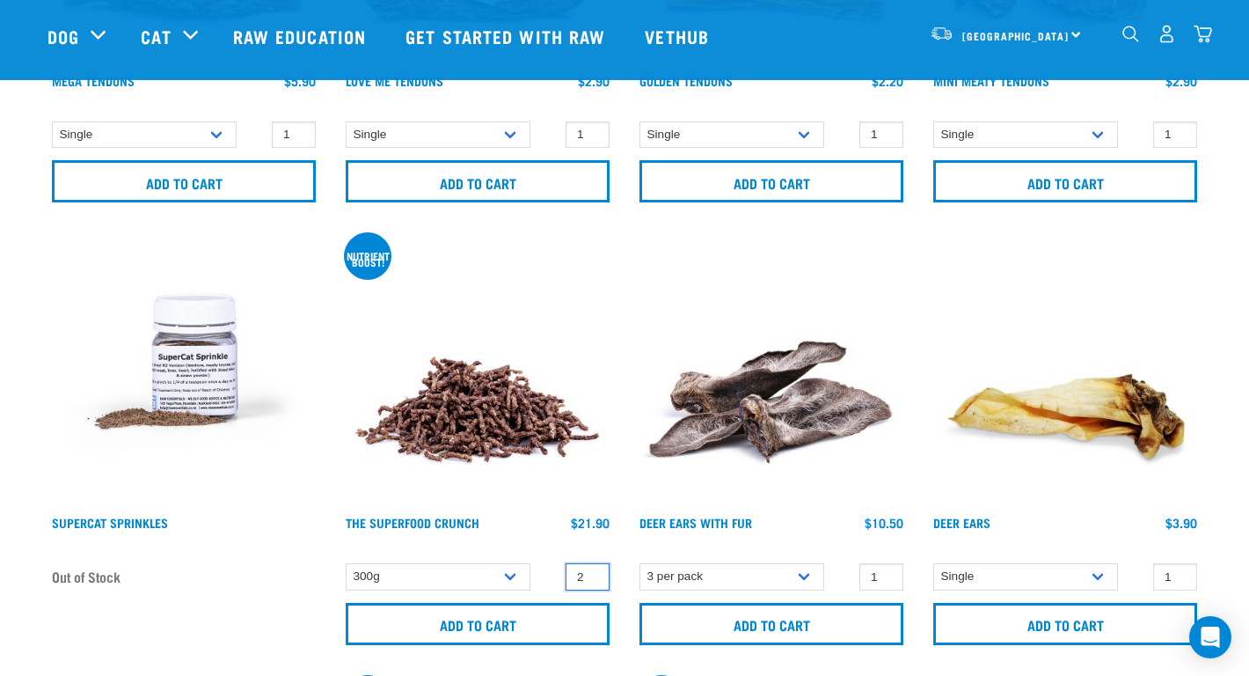
click at [589, 571] on input "2" at bounding box center [588, 576] width 44 height 27
type input "3"
click at [589, 571] on input "3" at bounding box center [588, 576] width 44 height 27
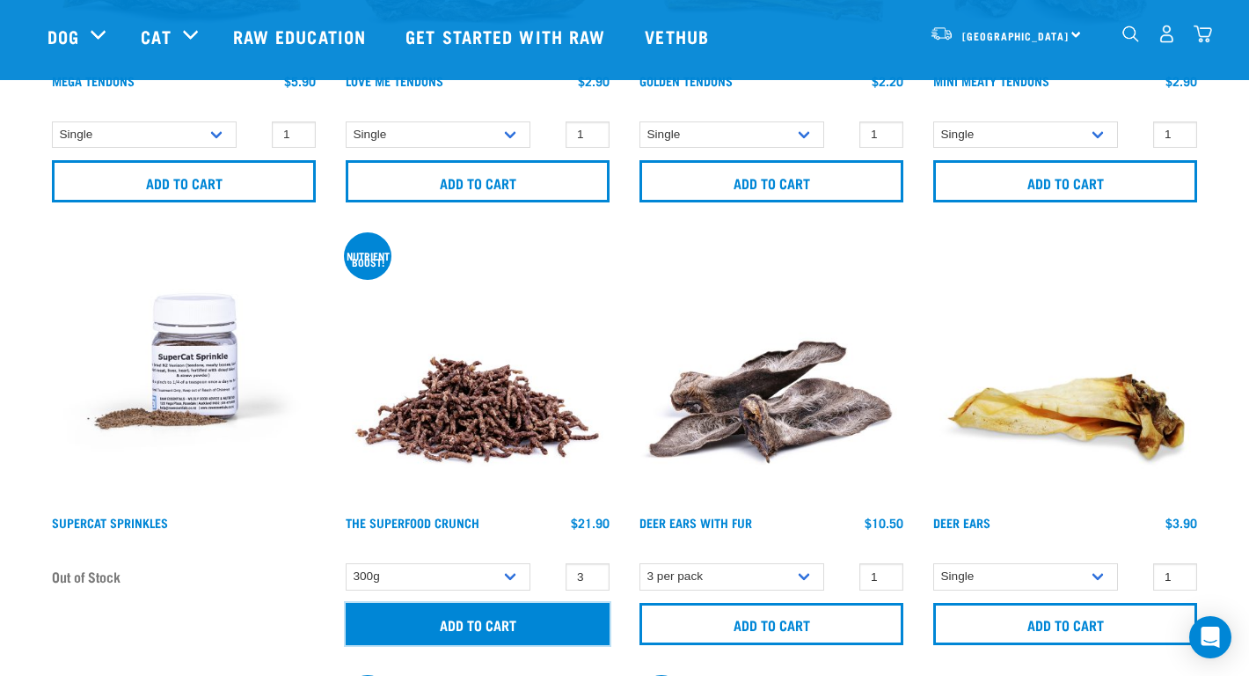
click at [510, 612] on input "Add to cart" at bounding box center [478, 624] width 264 height 42
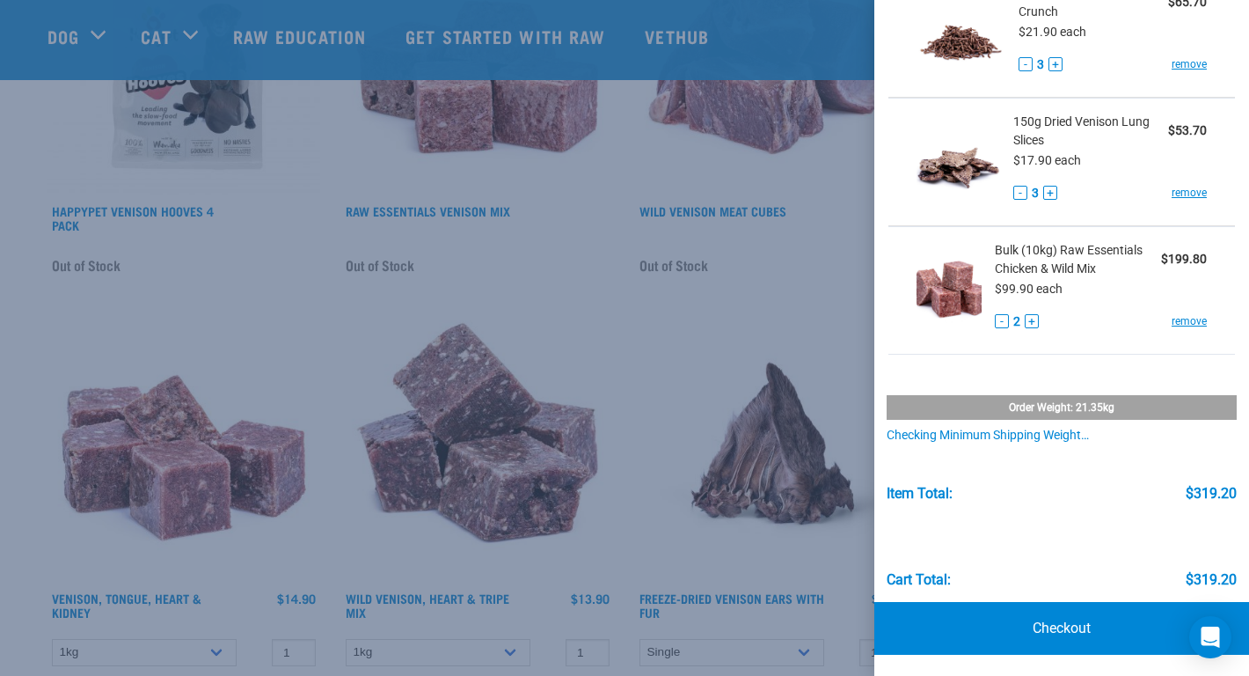
scroll to position [2561, 0]
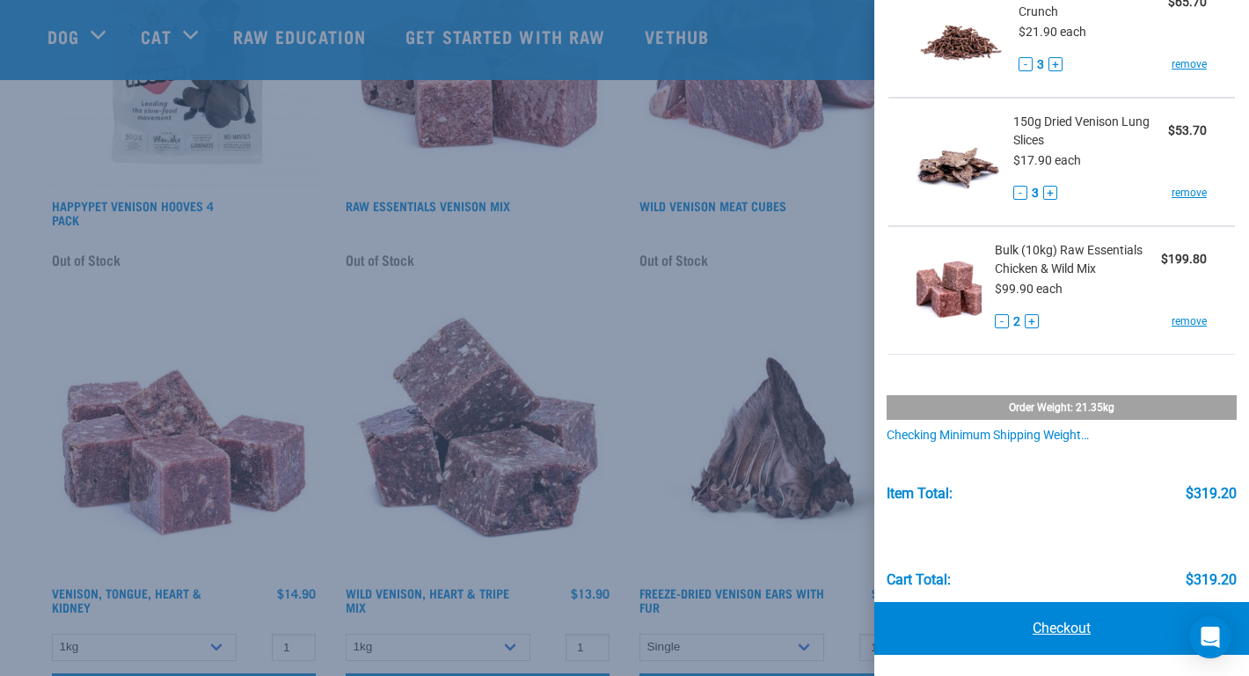
click at [1048, 614] on link "Checkout" at bounding box center [1061, 628] width 375 height 53
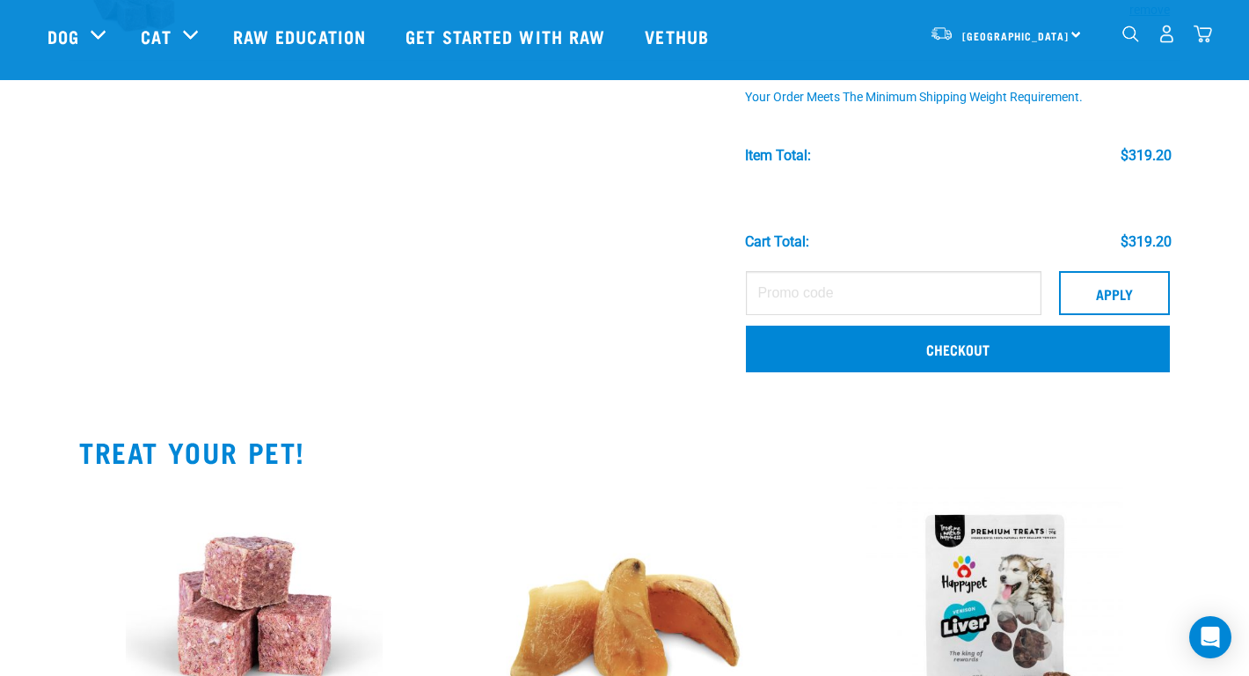
scroll to position [450, 0]
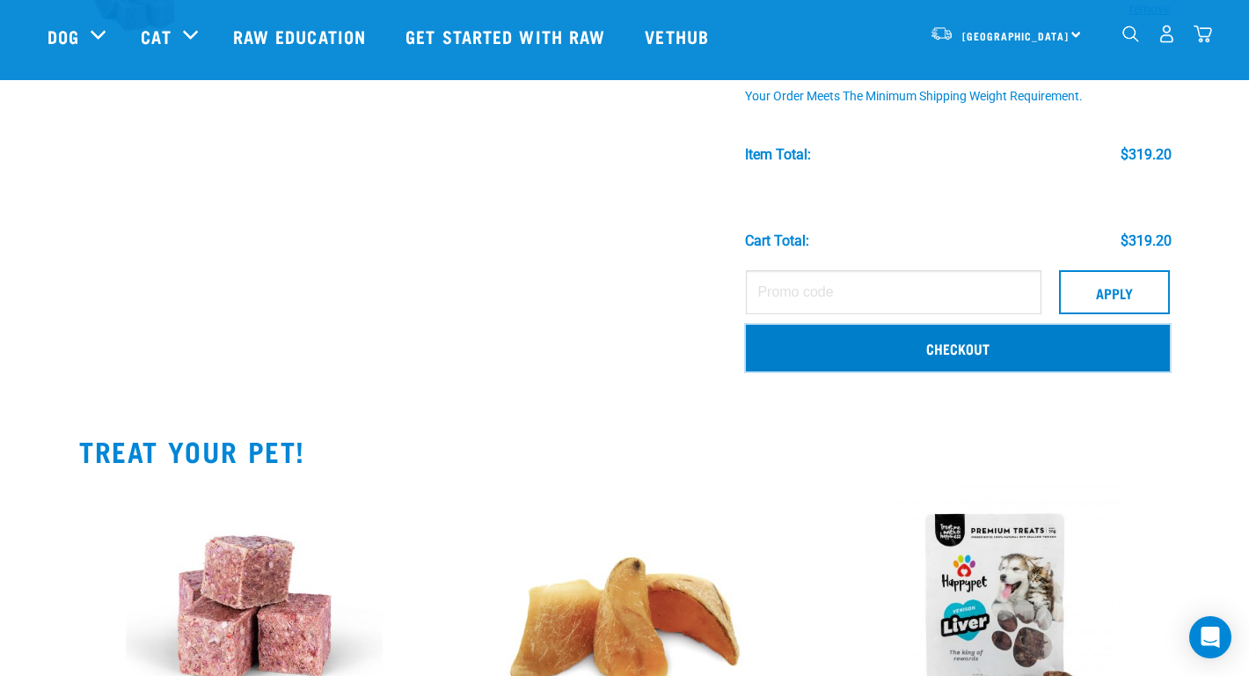
click at [990, 349] on link "Checkout" at bounding box center [958, 348] width 424 height 46
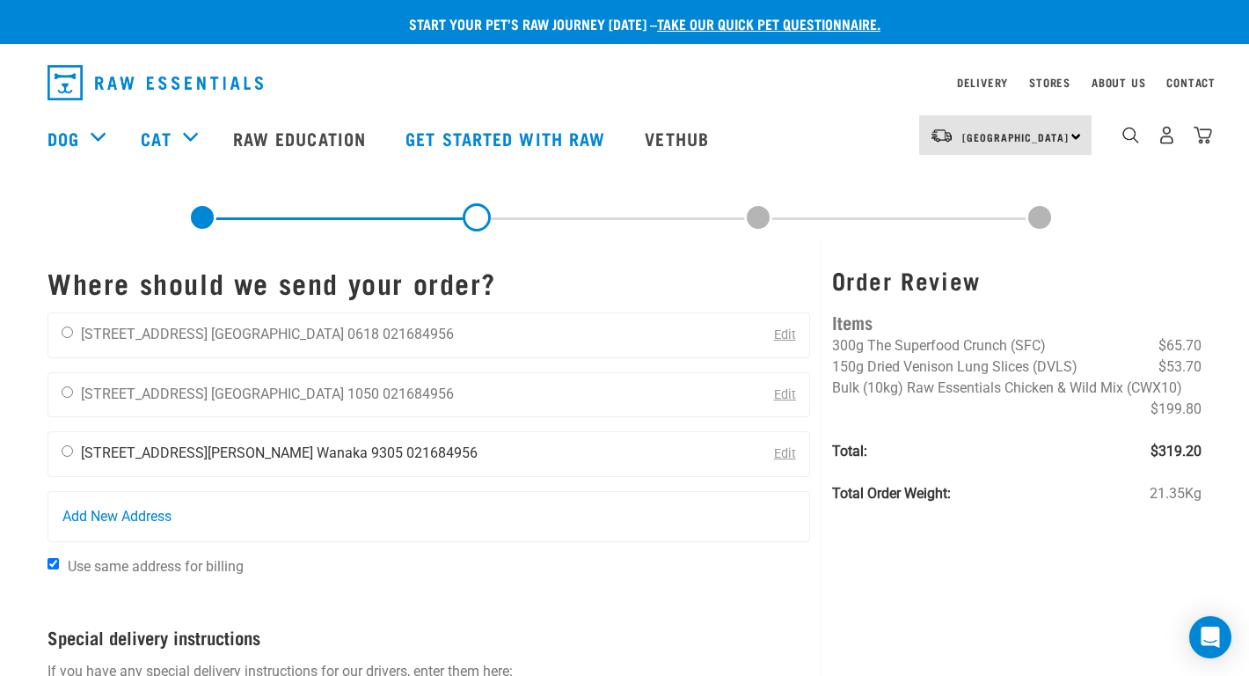
click at [317, 453] on li "Wanaka 9305" at bounding box center [360, 452] width 86 height 17
click at [60, 447] on div "[PERSON_NAME] [STREET_ADDRESS][PERSON_NAME] [GEOGRAPHIC_DATA] 9305 021684956" at bounding box center [269, 454] width 443 height 44
click at [63, 451] on input "radio" at bounding box center [67, 450] width 11 height 11
radio input "true"
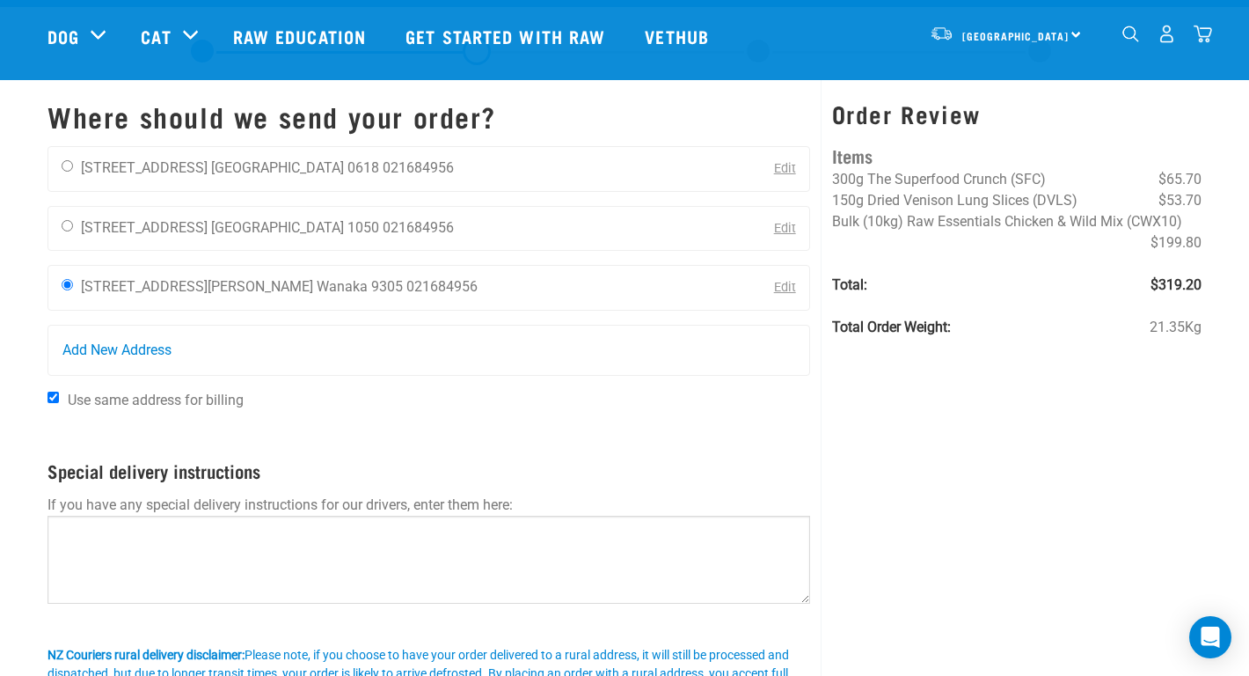
scroll to position [260, 0]
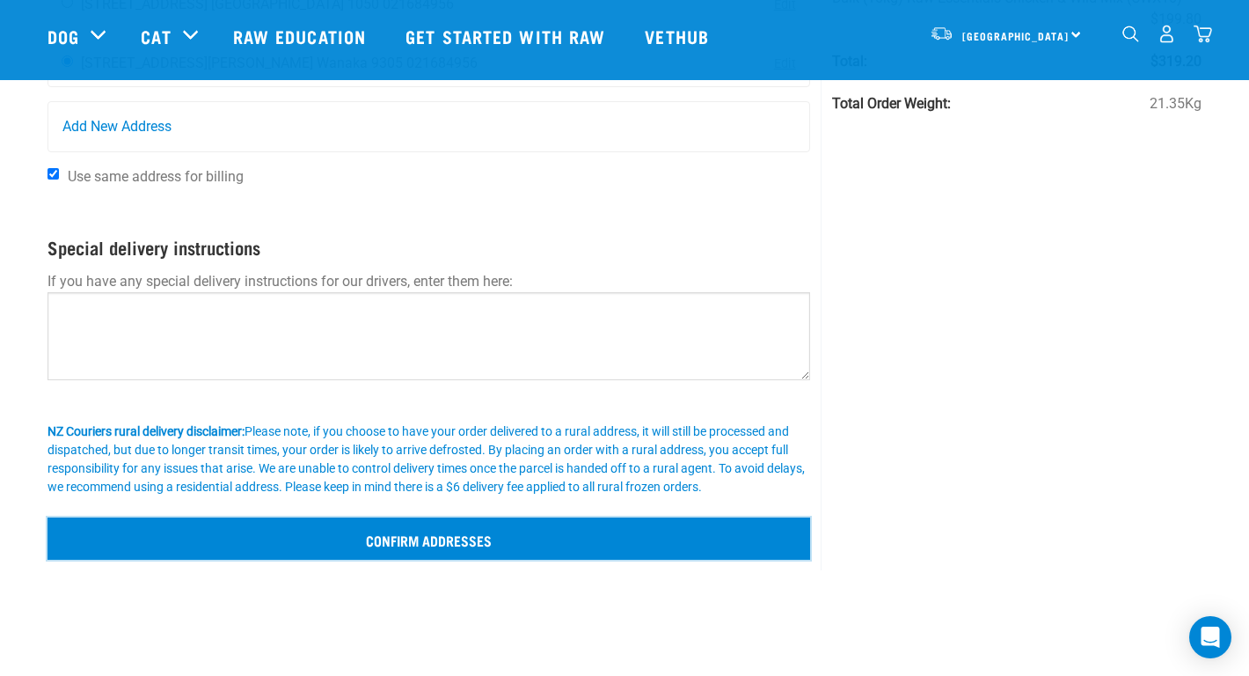
click at [468, 532] on input "Confirm addresses" at bounding box center [429, 538] width 763 height 42
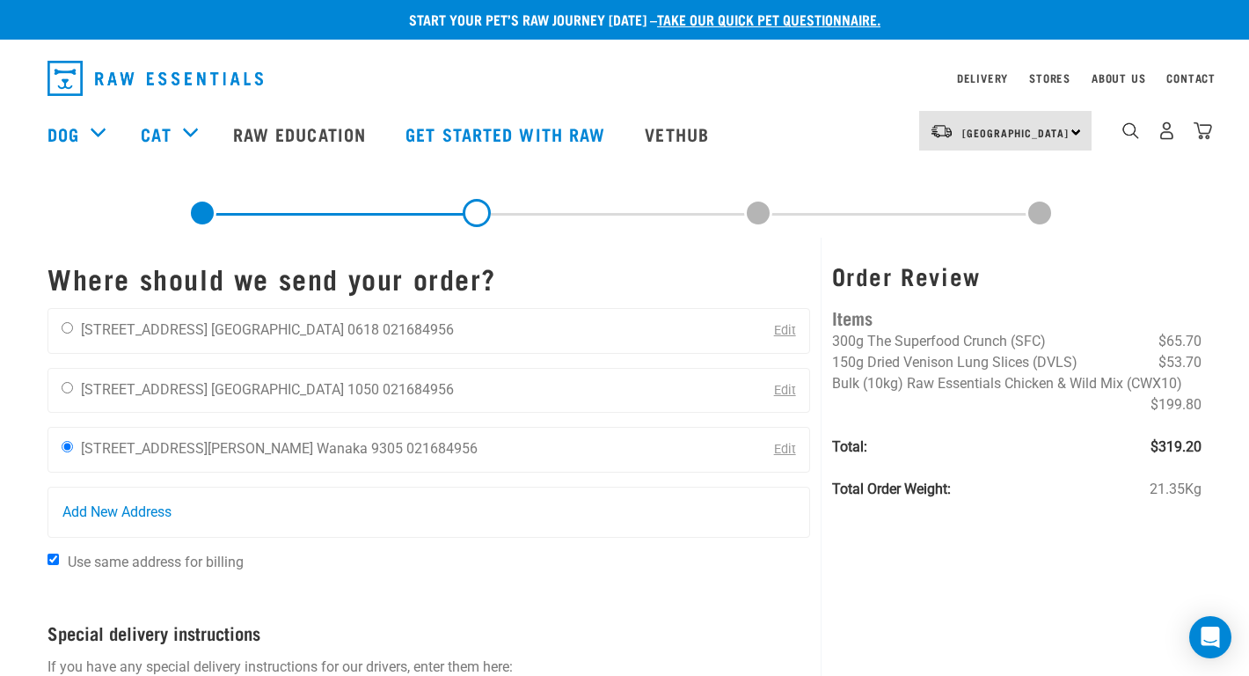
scroll to position [0, 0]
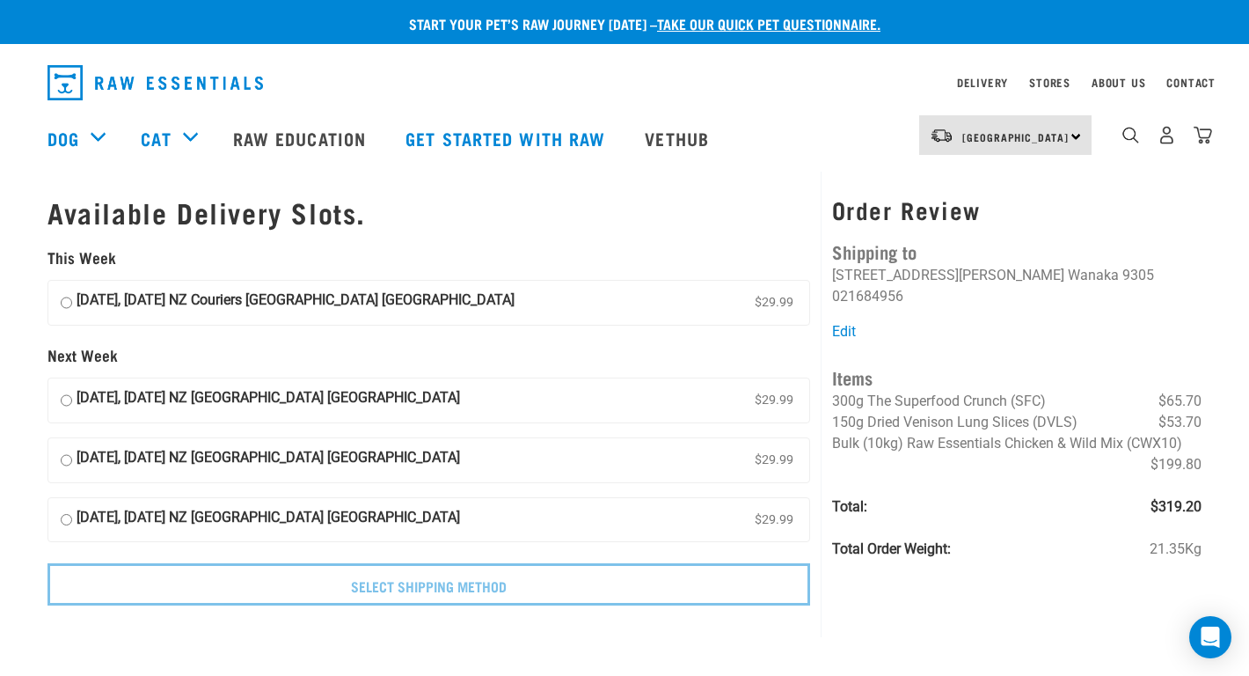
click at [65, 517] on input "16 October, Thursday NZ Couriers South Island Long Haul $29.99" at bounding box center [66, 520] width 11 height 26
radio input "true"
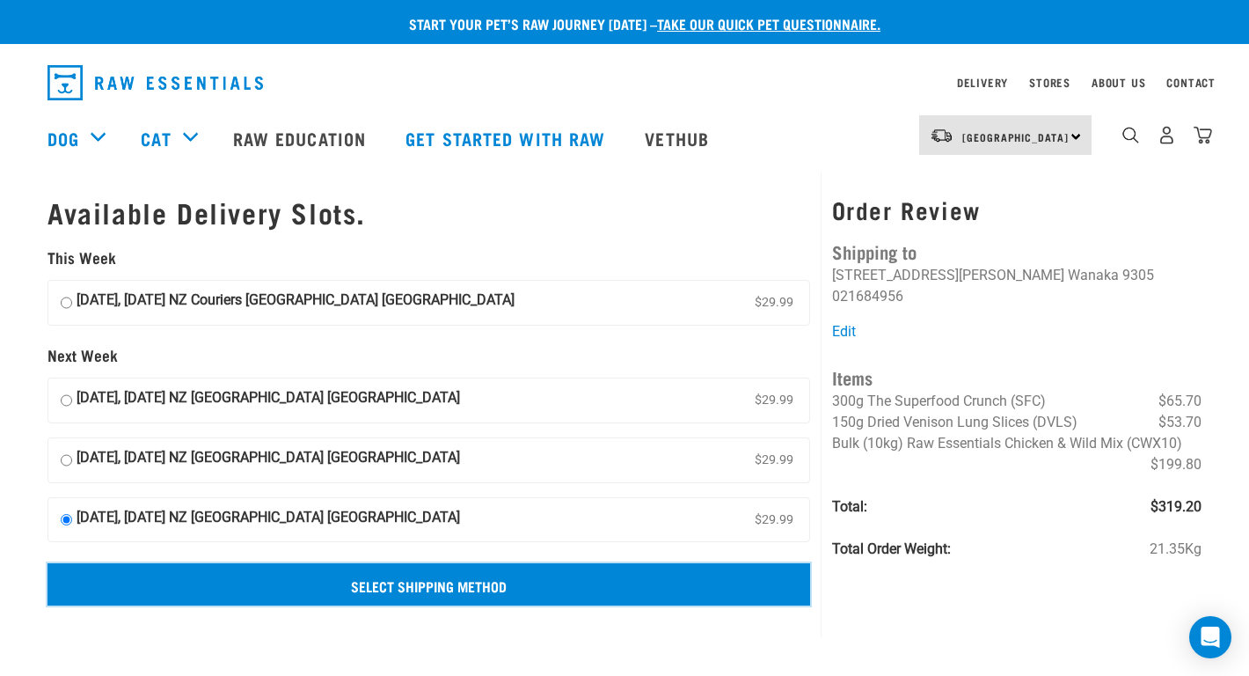
click at [453, 589] on input "Select Shipping Method" at bounding box center [429, 584] width 763 height 42
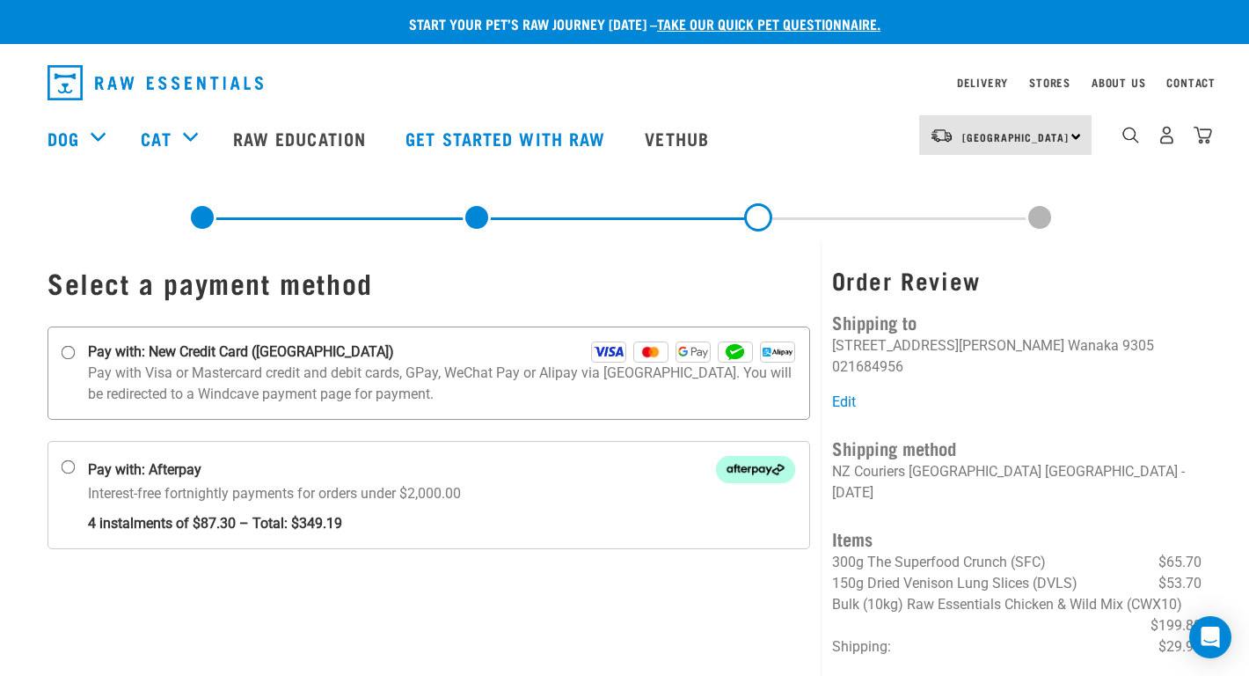
click at [181, 350] on strong "Pay with: New Credit Card ([GEOGRAPHIC_DATA])" at bounding box center [241, 351] width 306 height 21
click at [76, 350] on input "Pay with: New Credit Card ([GEOGRAPHIC_DATA])" at bounding box center [69, 353] width 14 height 14
radio input "true"
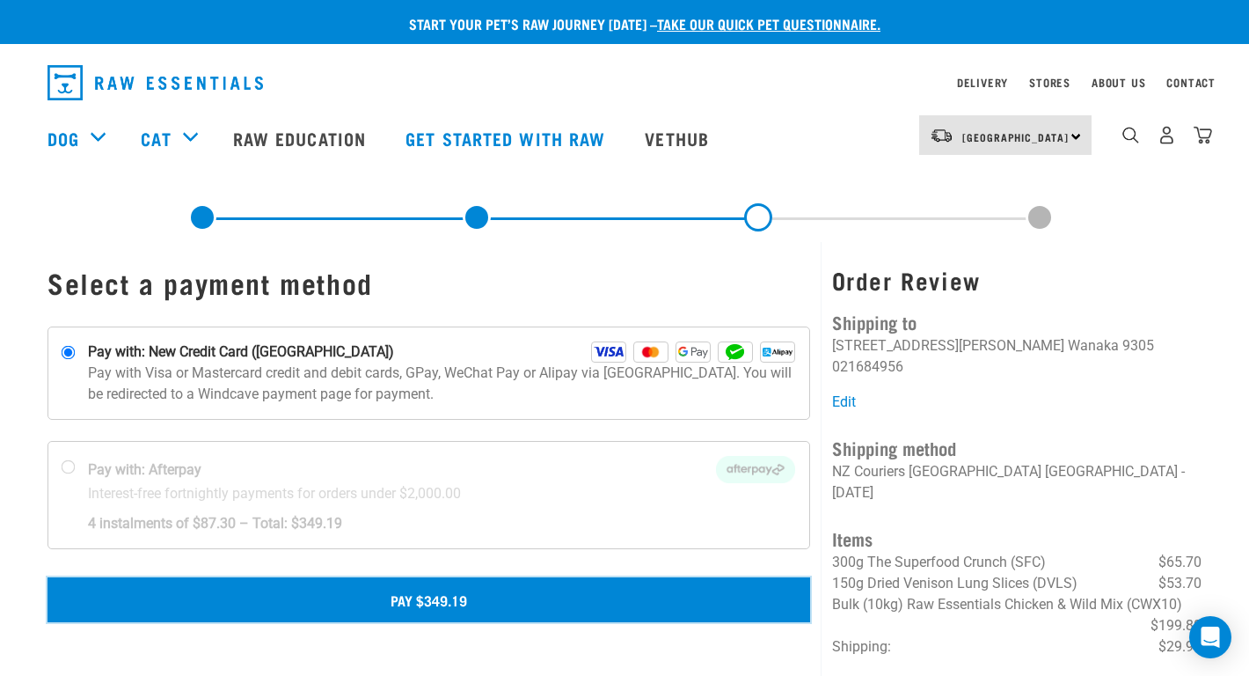
click at [378, 602] on button "Pay $349.19" at bounding box center [429, 599] width 763 height 44
click at [436, 582] on button "Pay $349.19" at bounding box center [429, 599] width 763 height 44
